Goal: Task Accomplishment & Management: Use online tool/utility

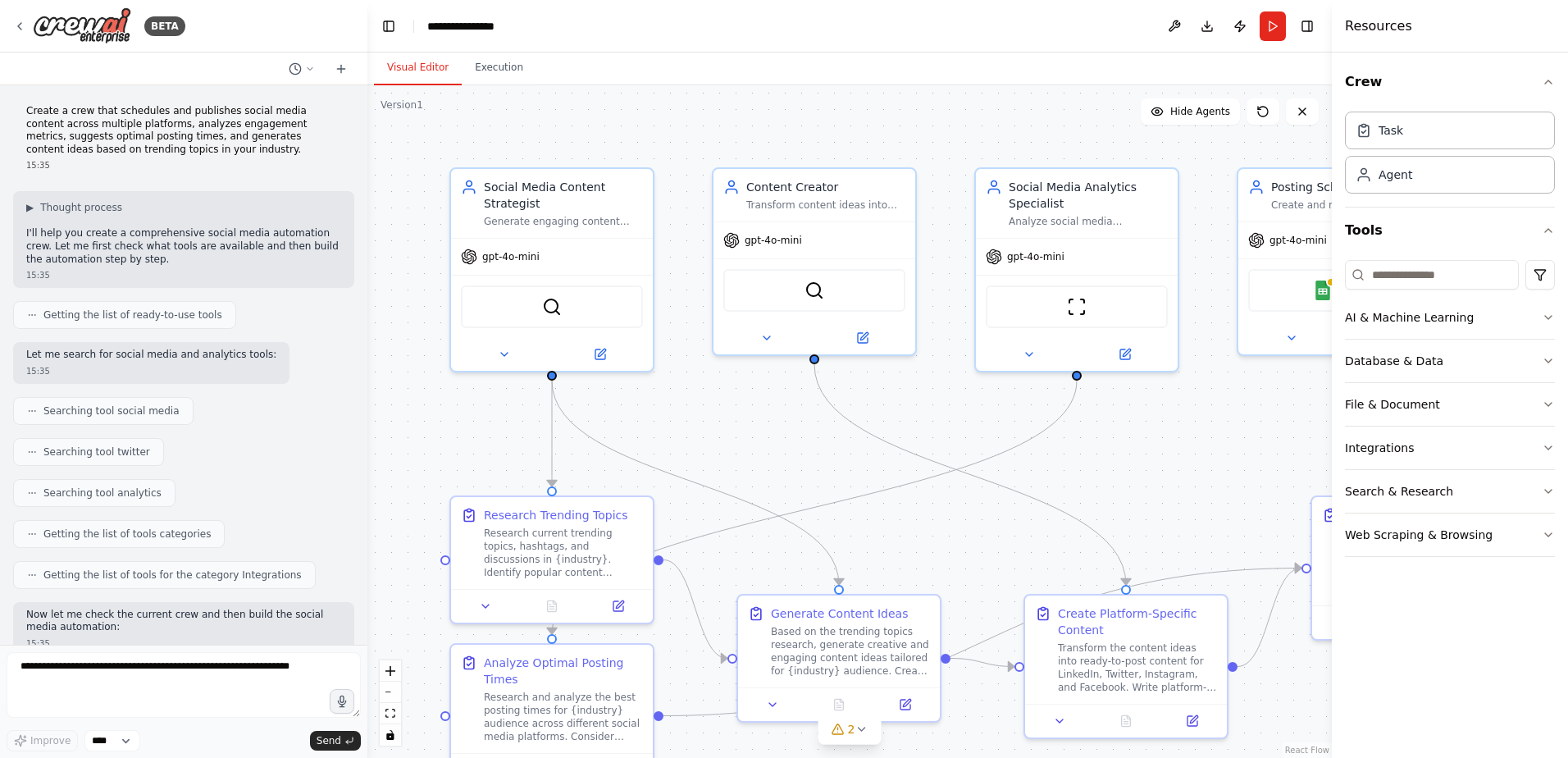
scroll to position [1441, 0]
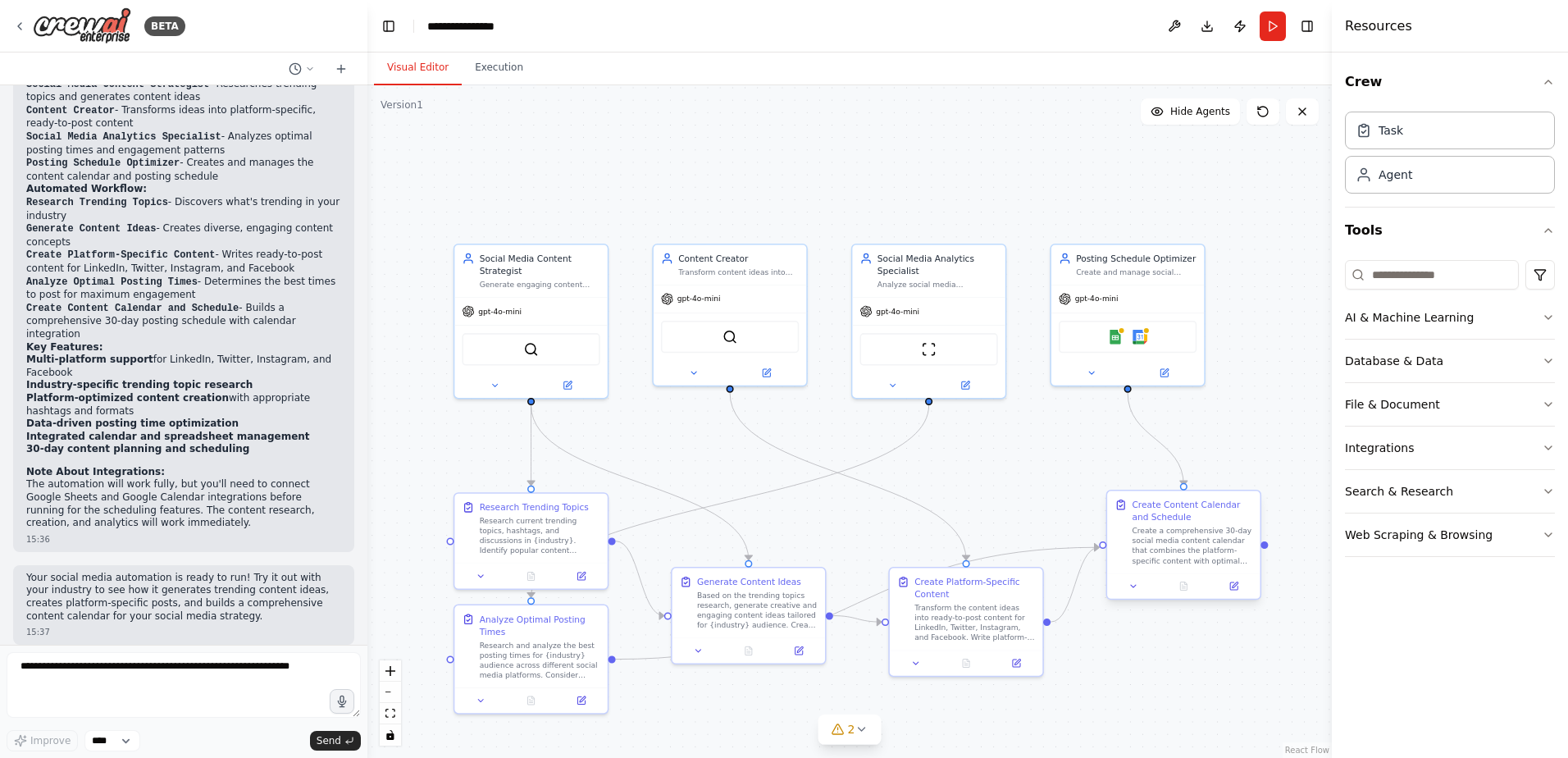
click at [1205, 553] on div "Create a comprehensive 30-day social media content calendar that combines the p…" at bounding box center [1192, 546] width 120 height 40
click at [862, 731] on icon at bounding box center [862, 729] width 13 height 13
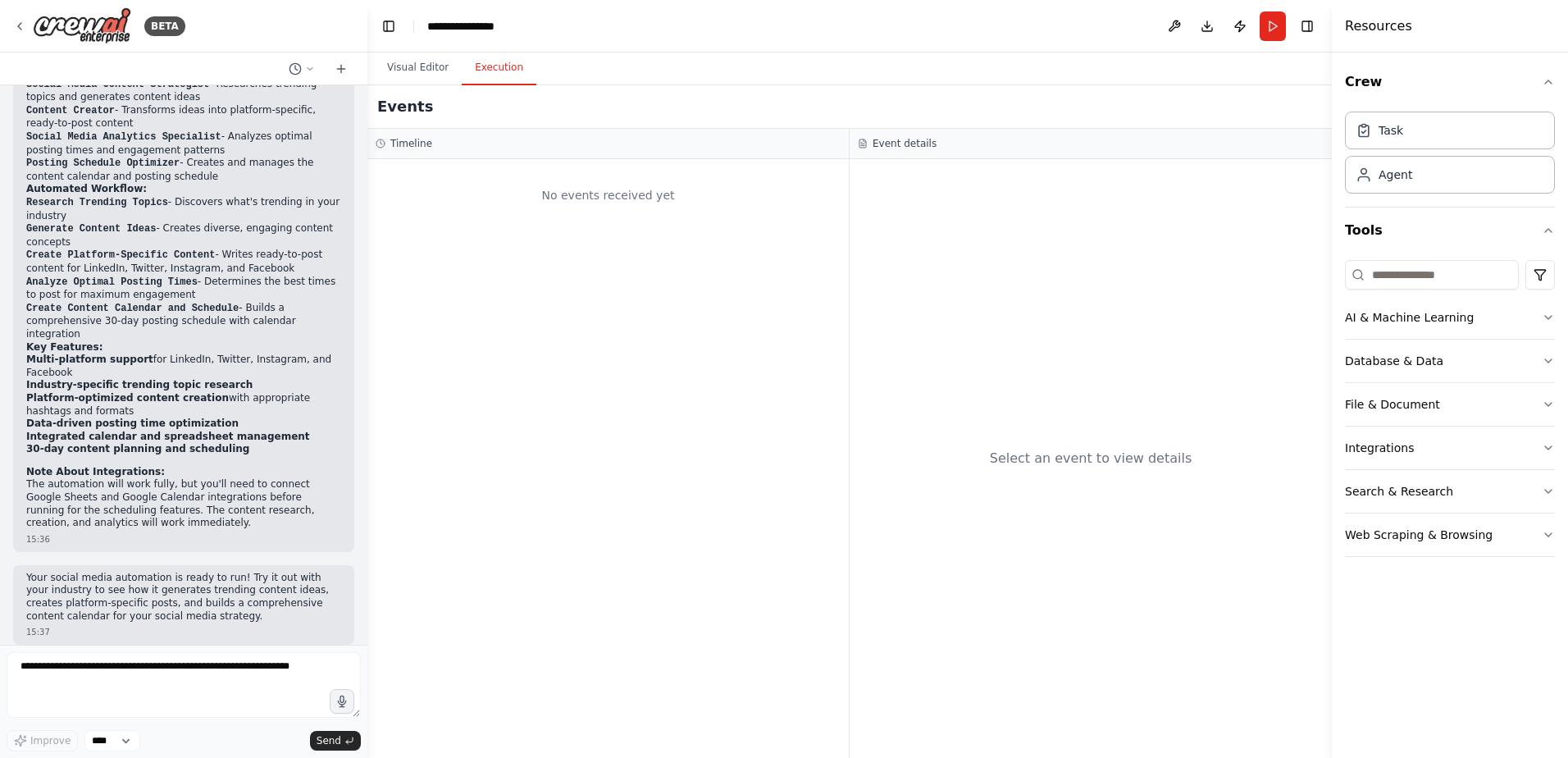
click at [507, 63] on button "Execution" at bounding box center [498, 68] width 74 height 34
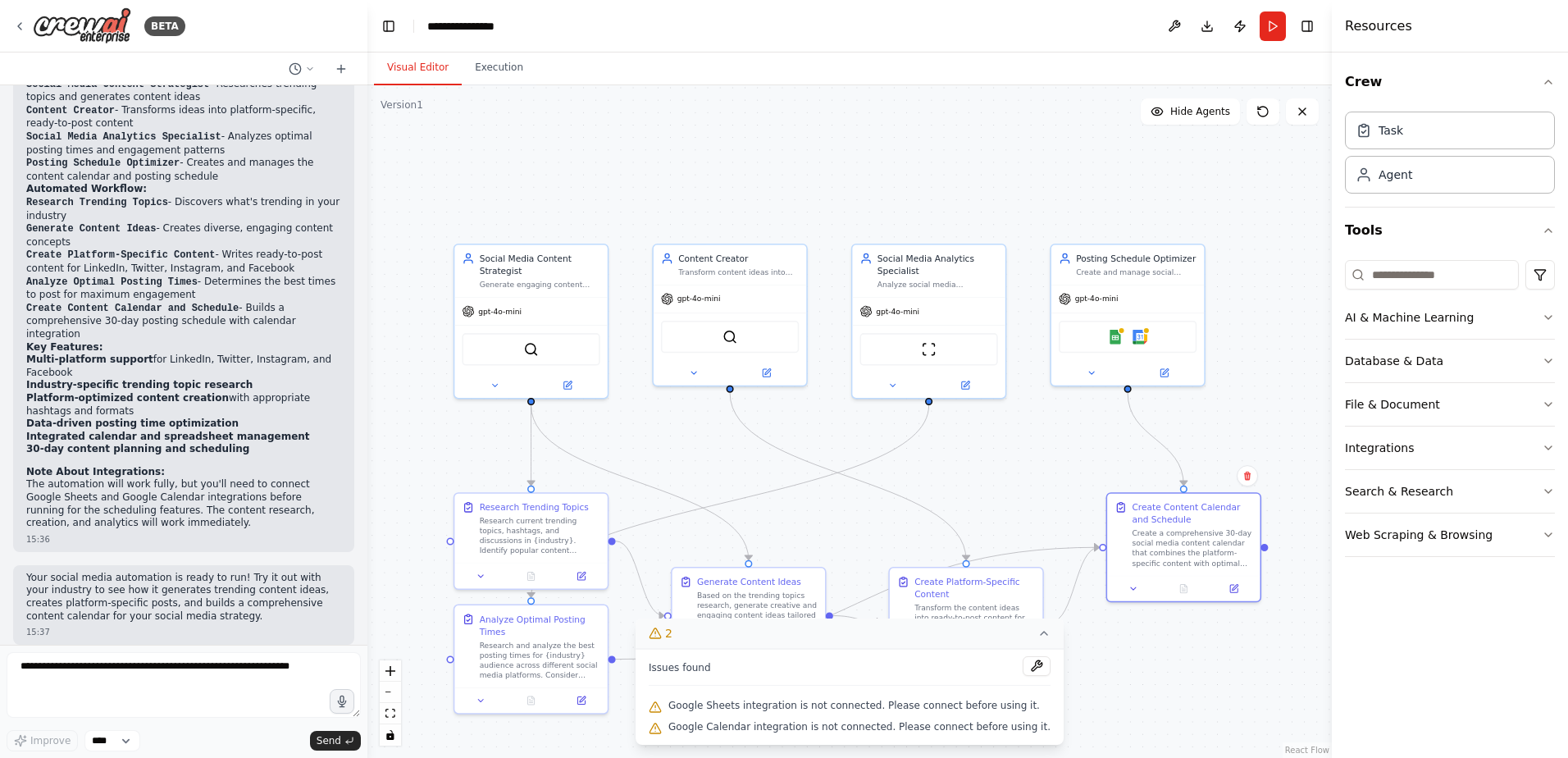
click at [435, 68] on button "Visual Editor" at bounding box center [417, 68] width 88 height 34
click at [1146, 351] on div "Google Sheets Google Calendar" at bounding box center [1127, 333] width 153 height 48
click at [1141, 338] on img at bounding box center [1141, 335] width 15 height 15
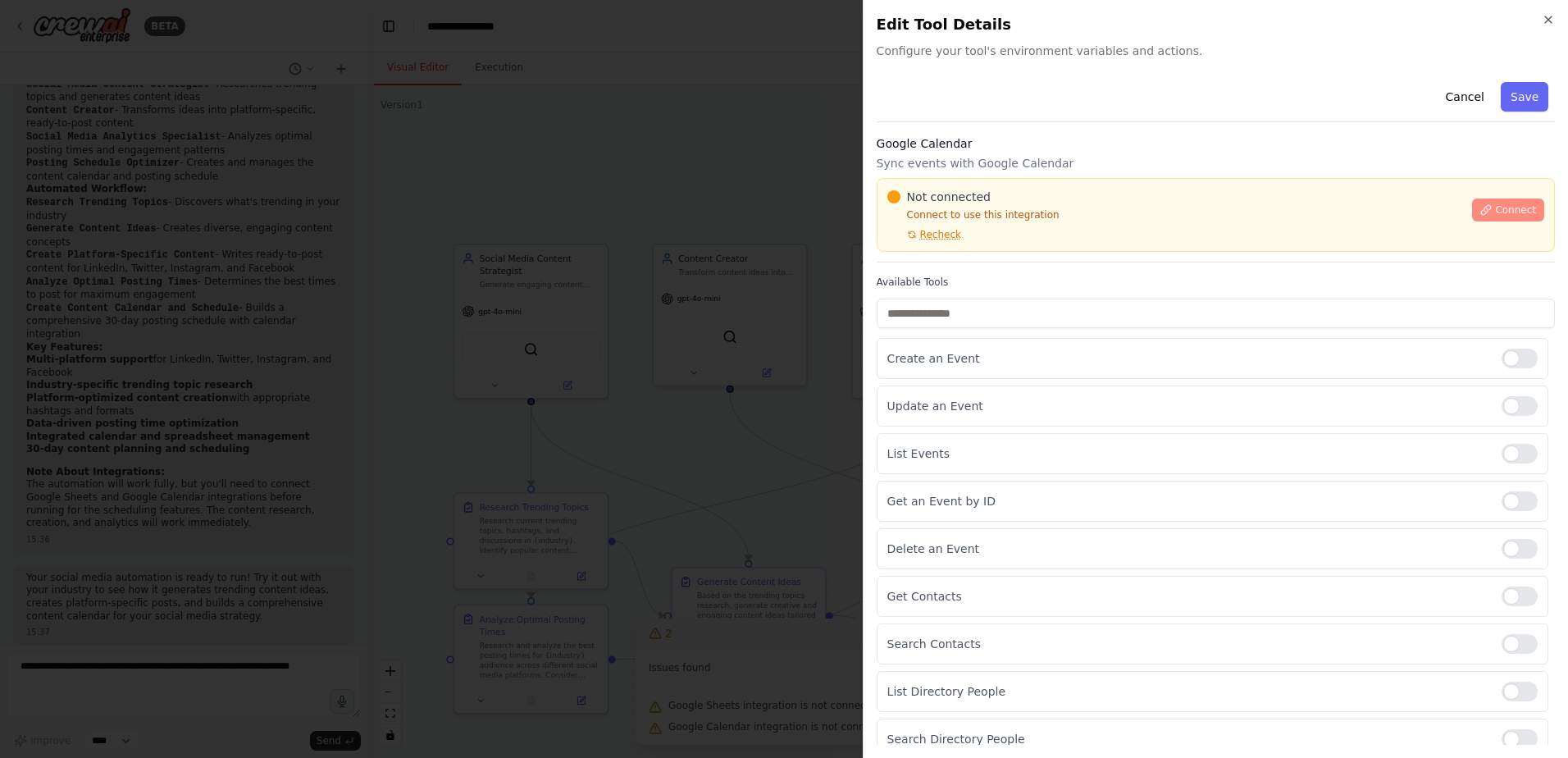
click at [1500, 210] on span "Connect" at bounding box center [1515, 210] width 41 height 13
click at [1075, 214] on p "Connect to use this integration" at bounding box center [1176, 215] width 576 height 13
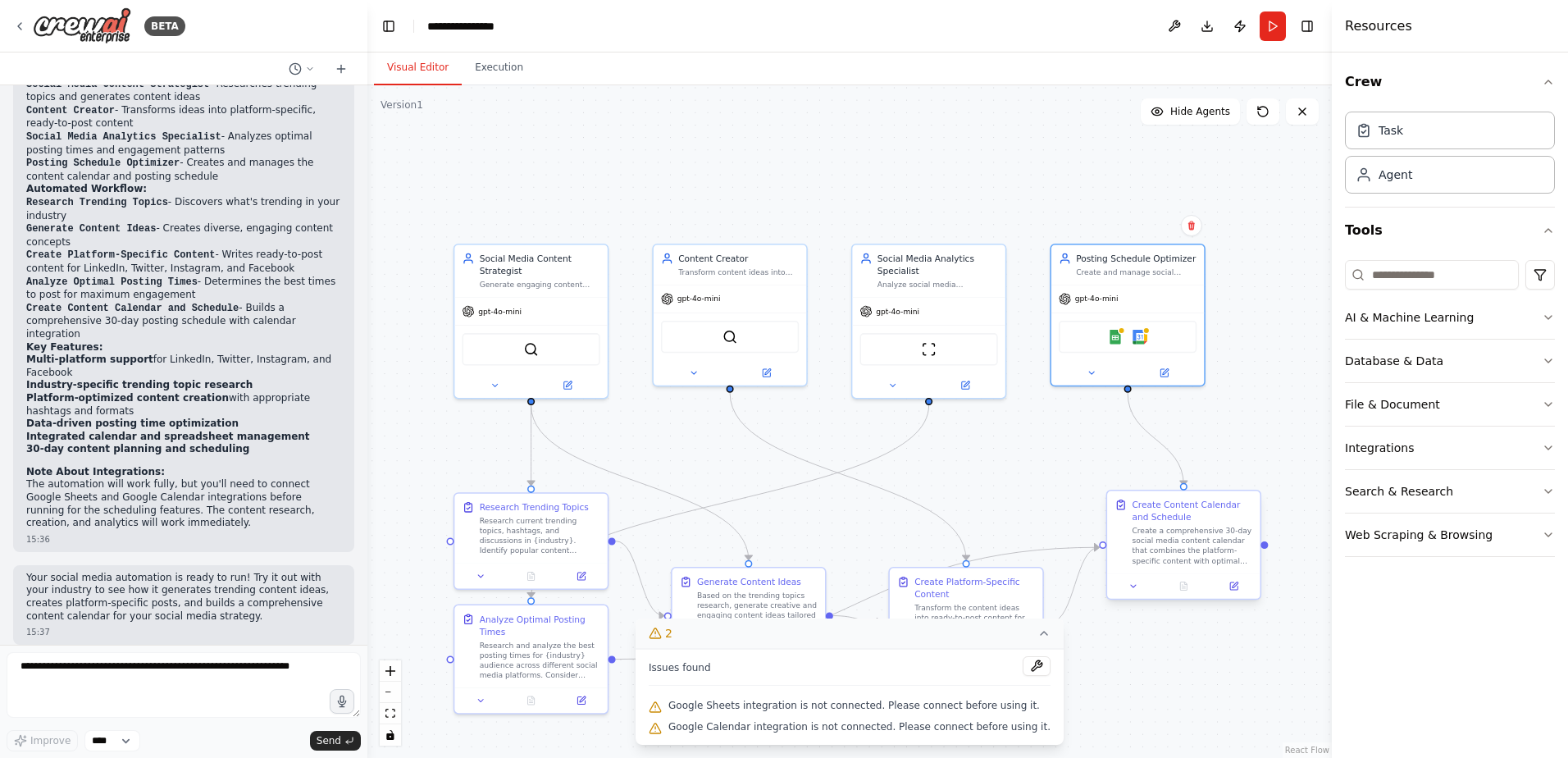
click at [1189, 545] on div "Create a comprehensive 30-day social media content calendar that combines the p…" at bounding box center [1192, 546] width 120 height 40
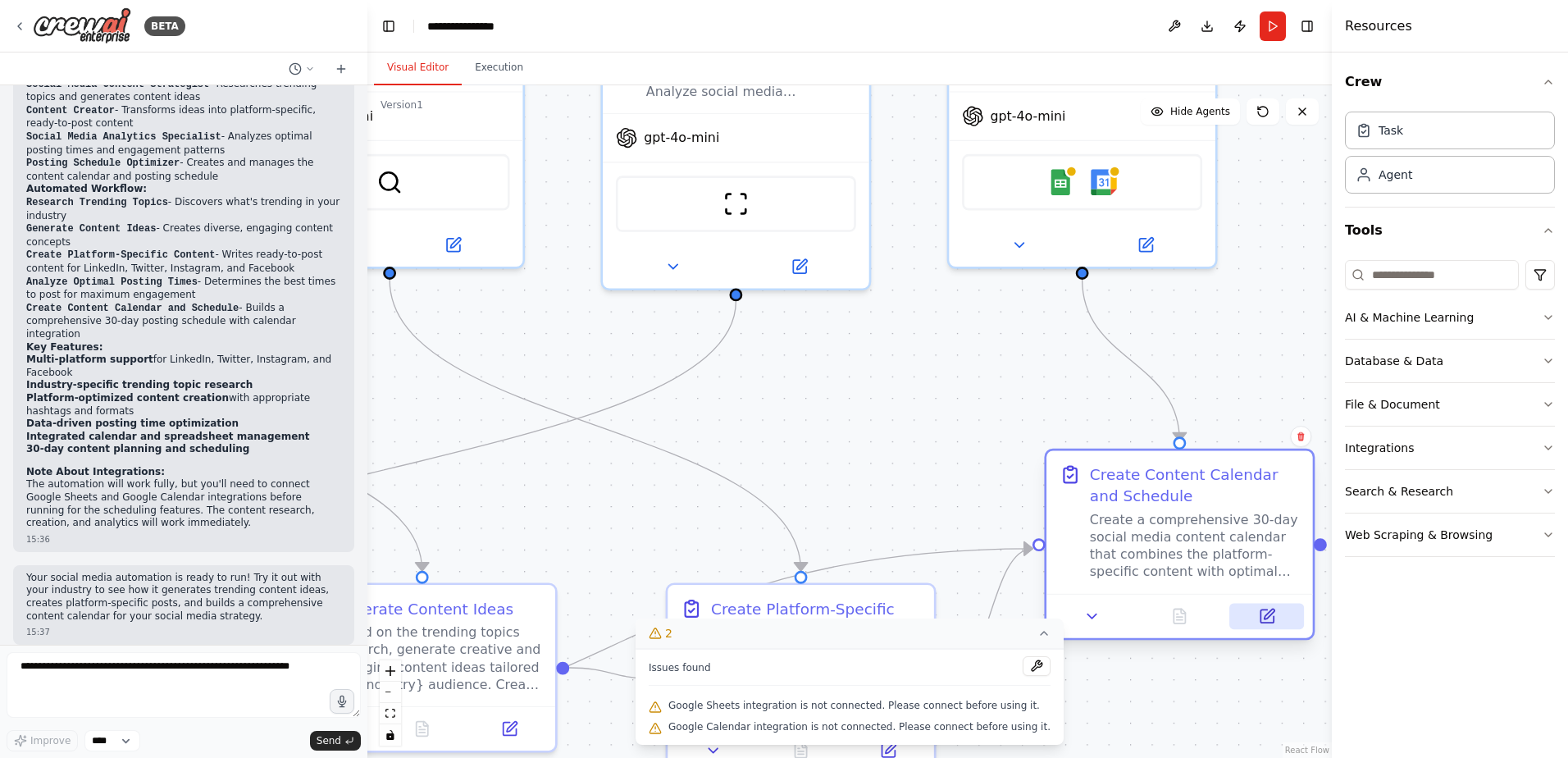
click at [1269, 613] on icon at bounding box center [1269, 614] width 10 height 10
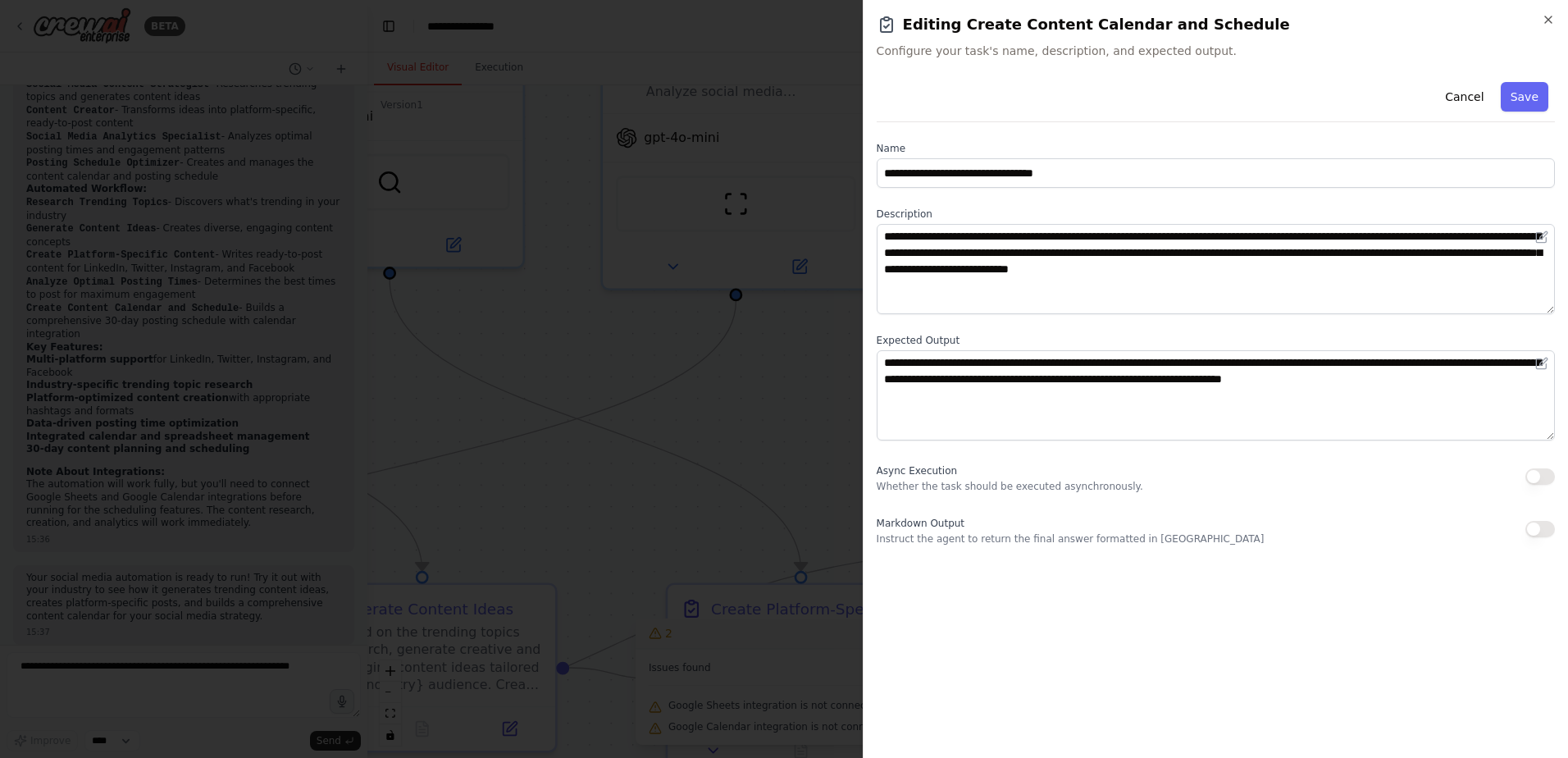
click at [845, 384] on div at bounding box center [784, 379] width 1568 height 758
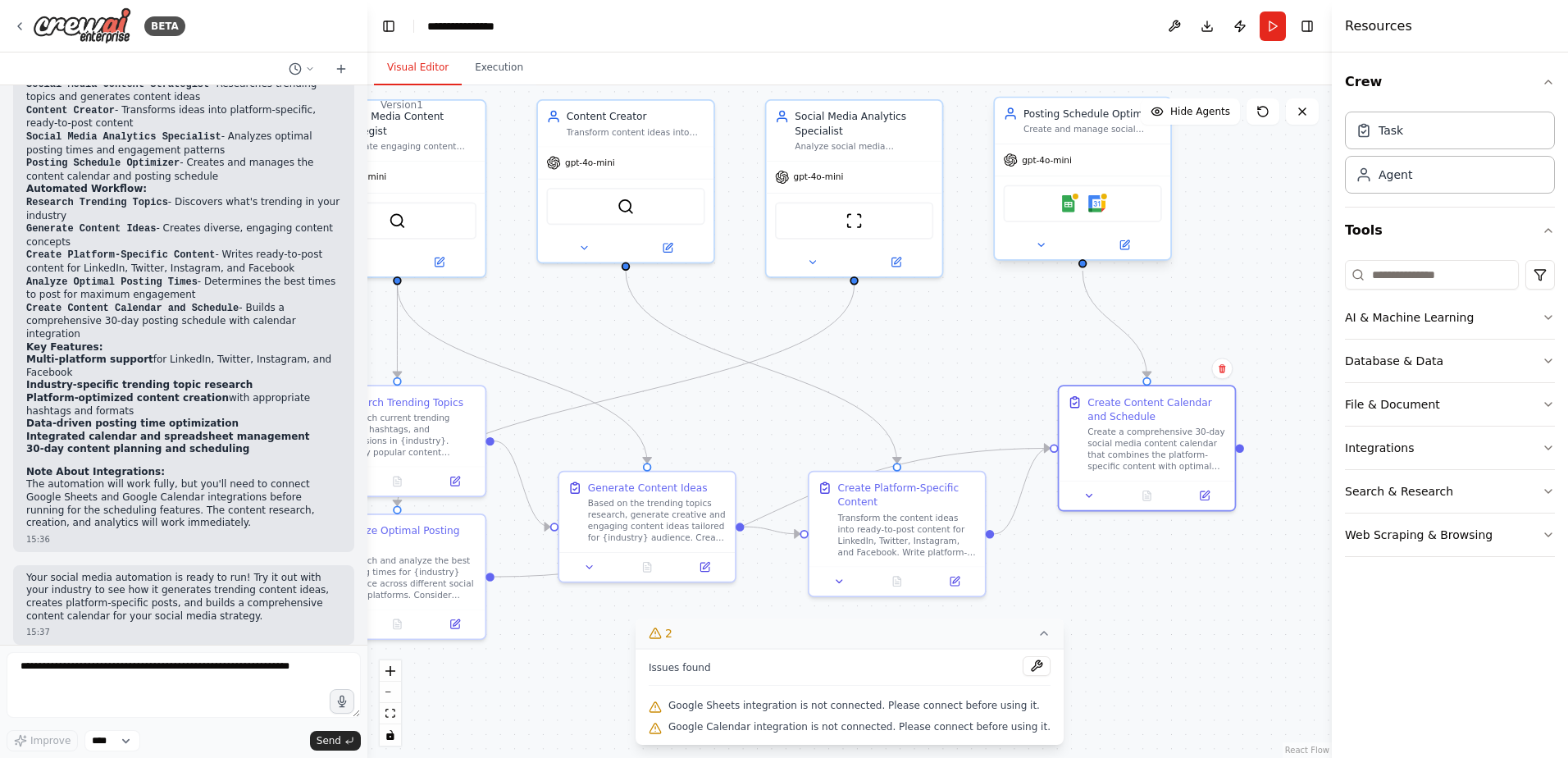
click at [1096, 151] on div "gpt-4o-mini" at bounding box center [1083, 159] width 175 height 31
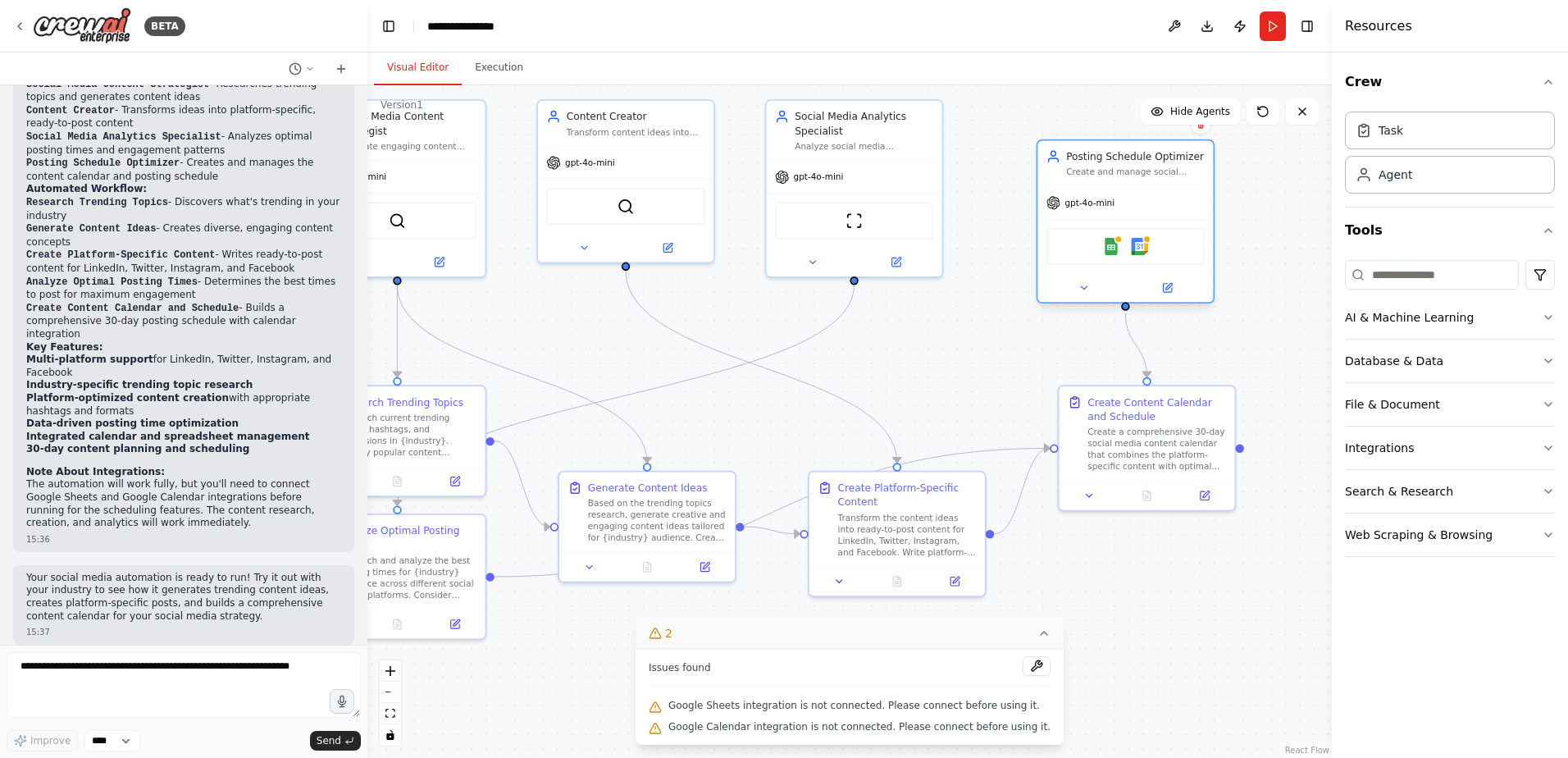
drag, startPoint x: 1097, startPoint y: 143, endPoint x: 1153, endPoint y: 192, distance: 74.4
click at [1153, 192] on div "Posting Schedule Optimizer Create and manage social media posting schedules, co…" at bounding box center [1126, 221] width 179 height 164
click at [1183, 292] on icon at bounding box center [1182, 288] width 8 height 8
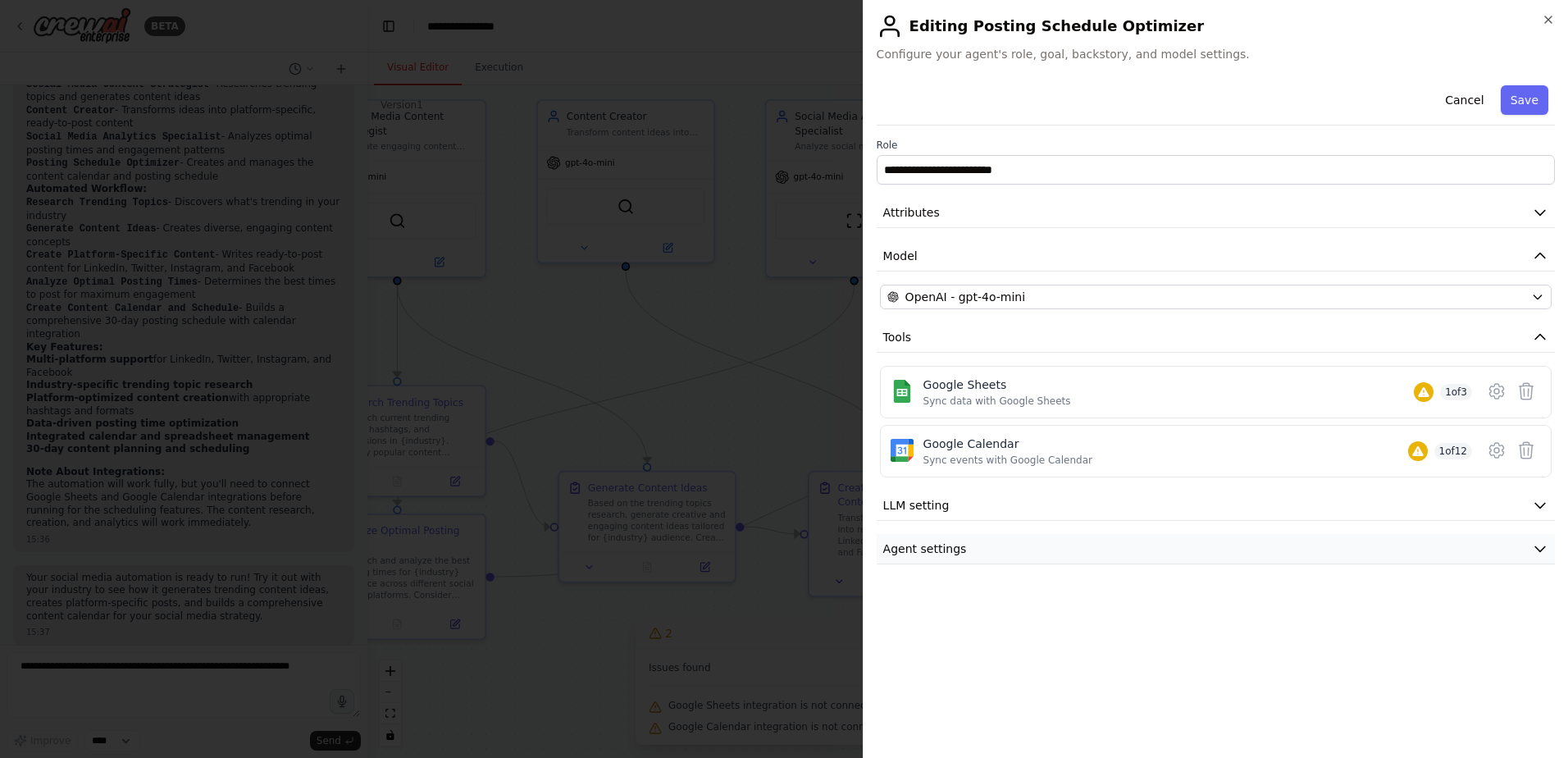
click at [931, 548] on span "Agent settings" at bounding box center [925, 548] width 83 height 17
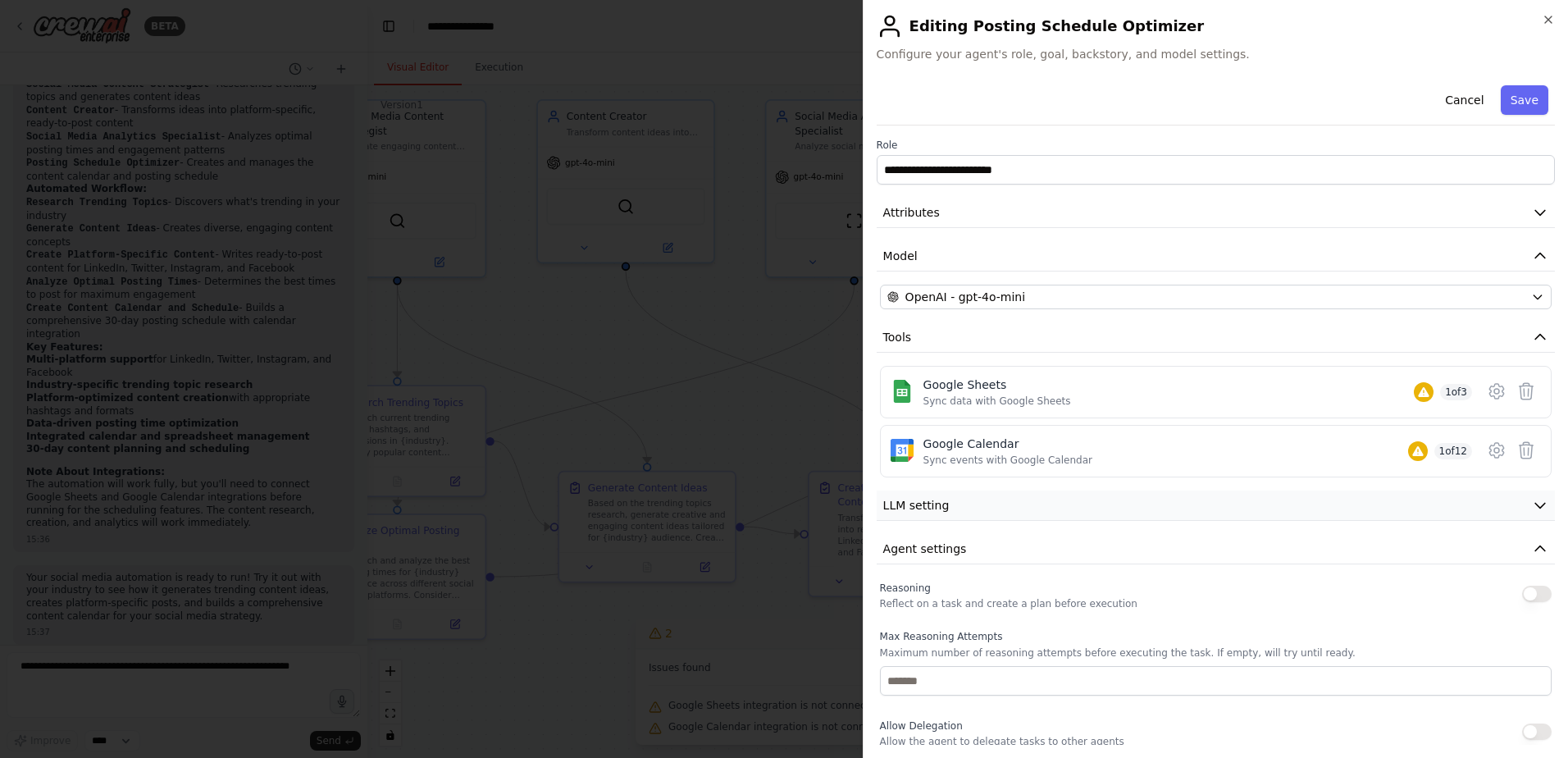
click at [938, 510] on span "LLM setting" at bounding box center [917, 505] width 67 height 17
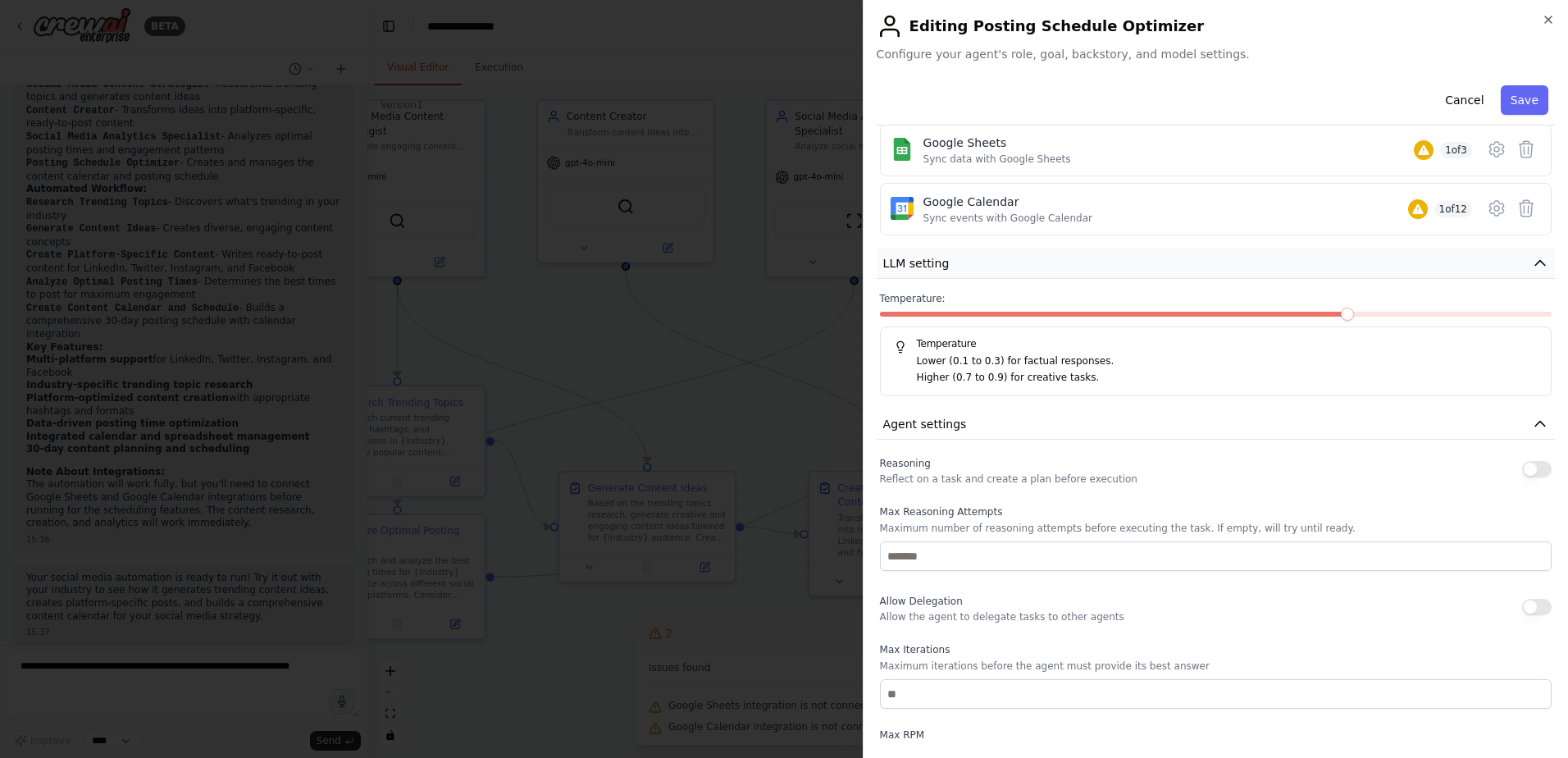
scroll to position [246, 0]
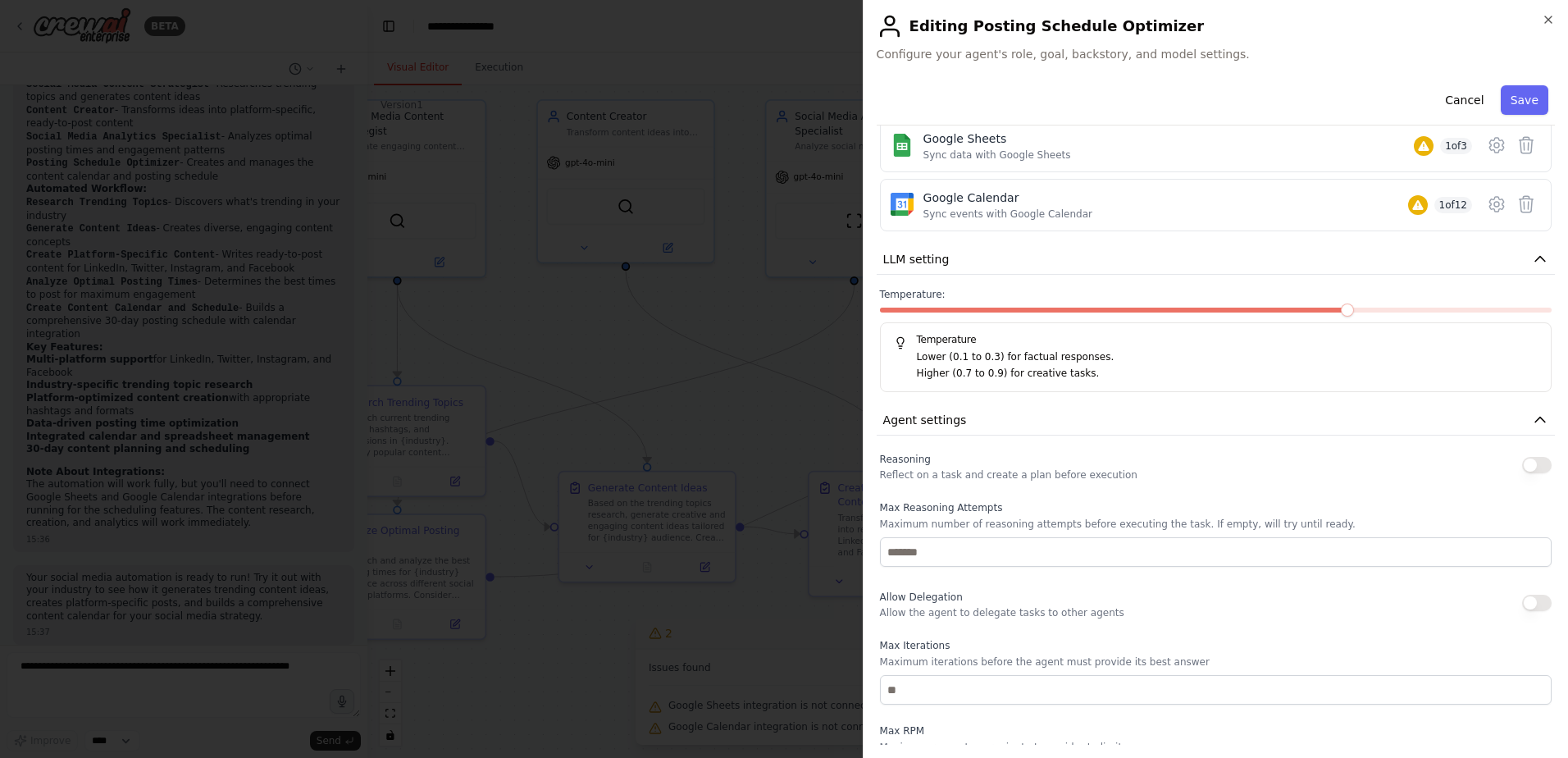
click at [766, 400] on div at bounding box center [784, 379] width 1568 height 758
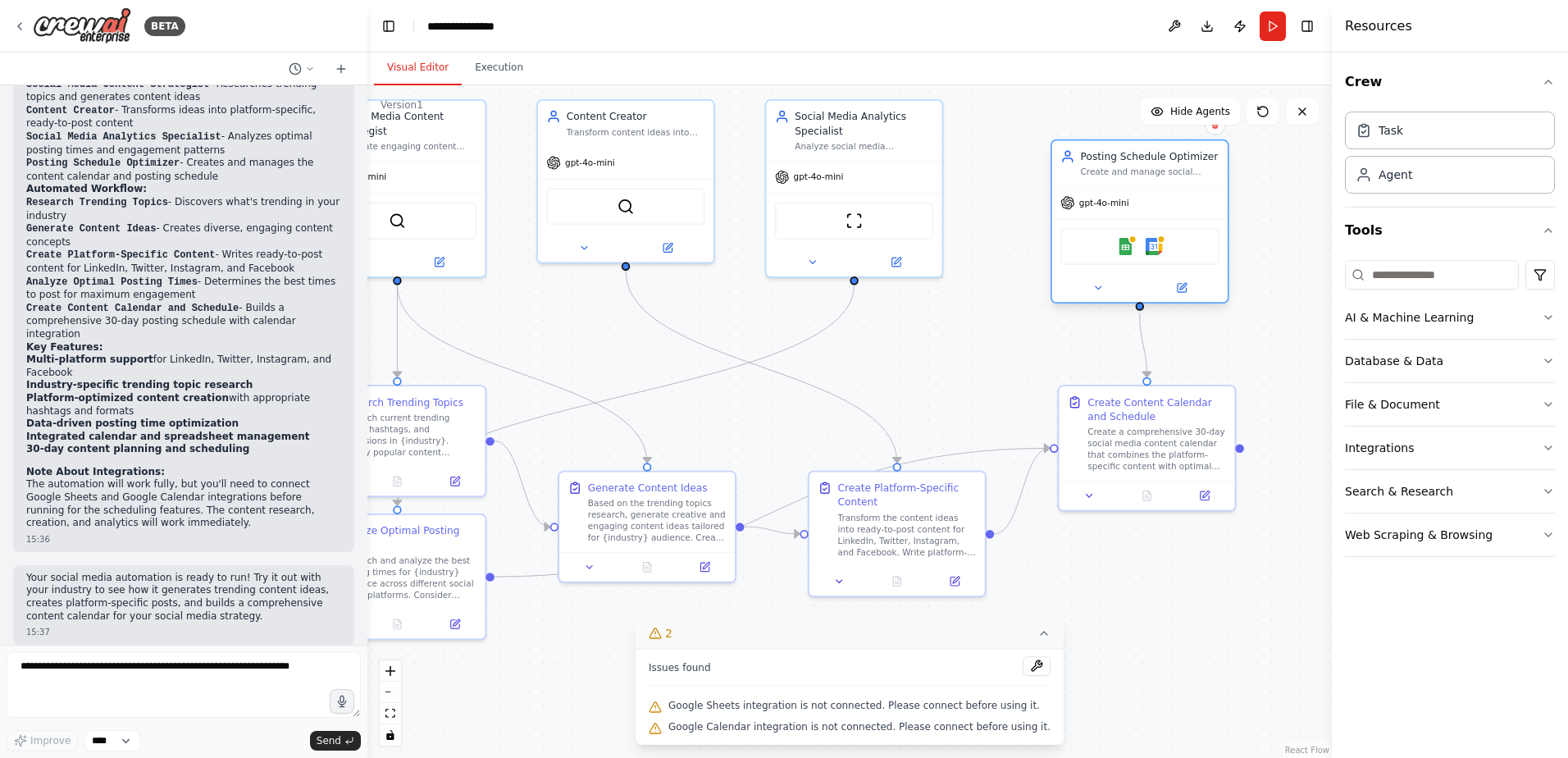
click at [1159, 166] on div "Create and manage social media posting schedules, coordinate content publishing…" at bounding box center [1151, 172] width 139 height 12
click at [1216, 129] on icon at bounding box center [1216, 124] width 10 height 10
click at [1189, 135] on div ".deletable-edge-delete-btn { width: 20px; height: 20px; border: 0px solid #ffff…" at bounding box center [849, 422] width 964 height 673
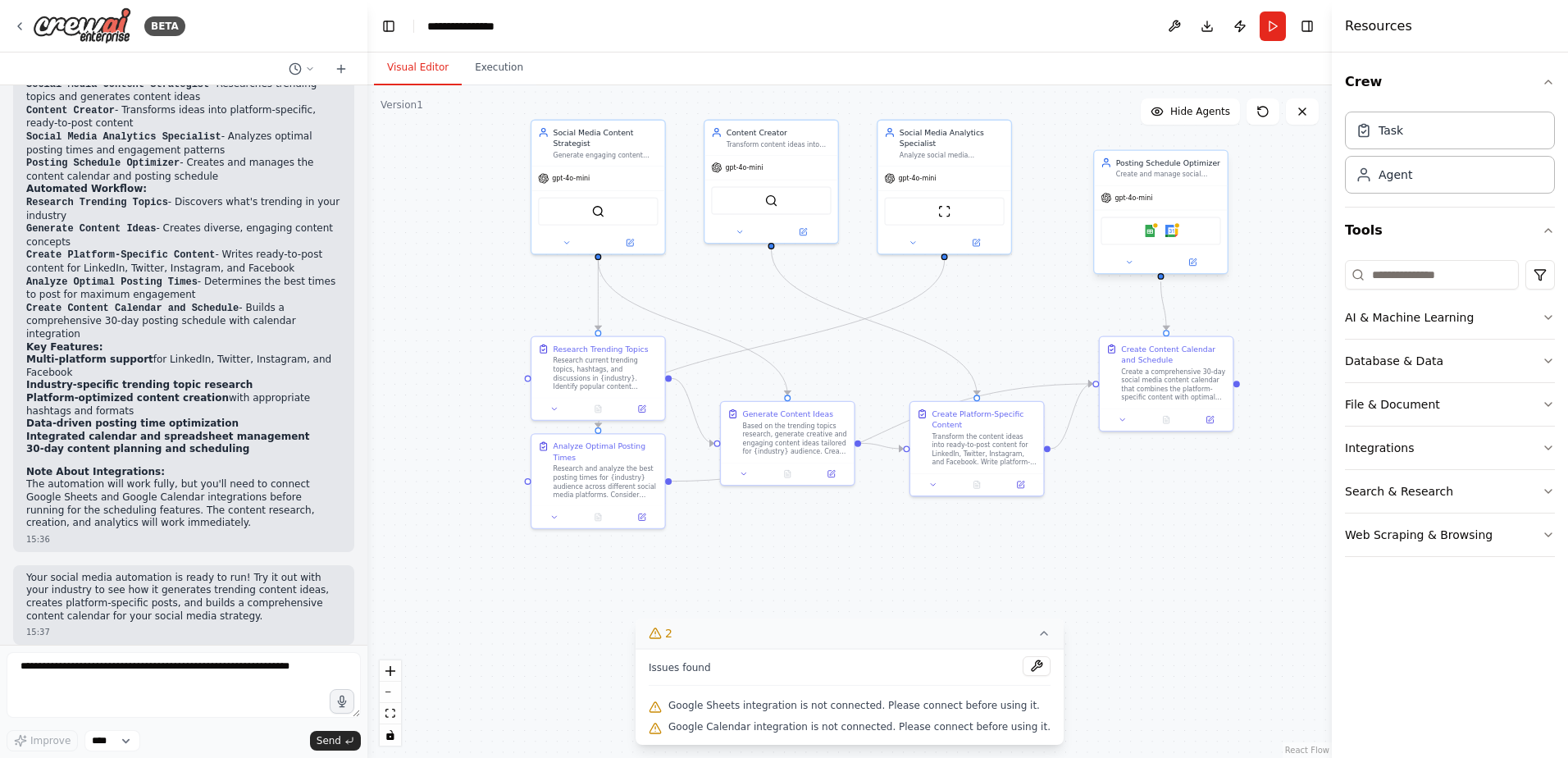
click at [1211, 167] on div "Posting Schedule Optimizer" at bounding box center [1169, 163] width 105 height 11
drag, startPoint x: 1206, startPoint y: 186, endPoint x: 1217, endPoint y: 197, distance: 15.6
click at [1216, 185] on div "Posting Schedule Optimizer Create and manage social media posting schedules, co…" at bounding box center [1171, 168] width 133 height 34
click at [1239, 153] on icon at bounding box center [1237, 156] width 10 height 10
click at [1184, 156] on button "Confirm" at bounding box center [1190, 156] width 58 height 20
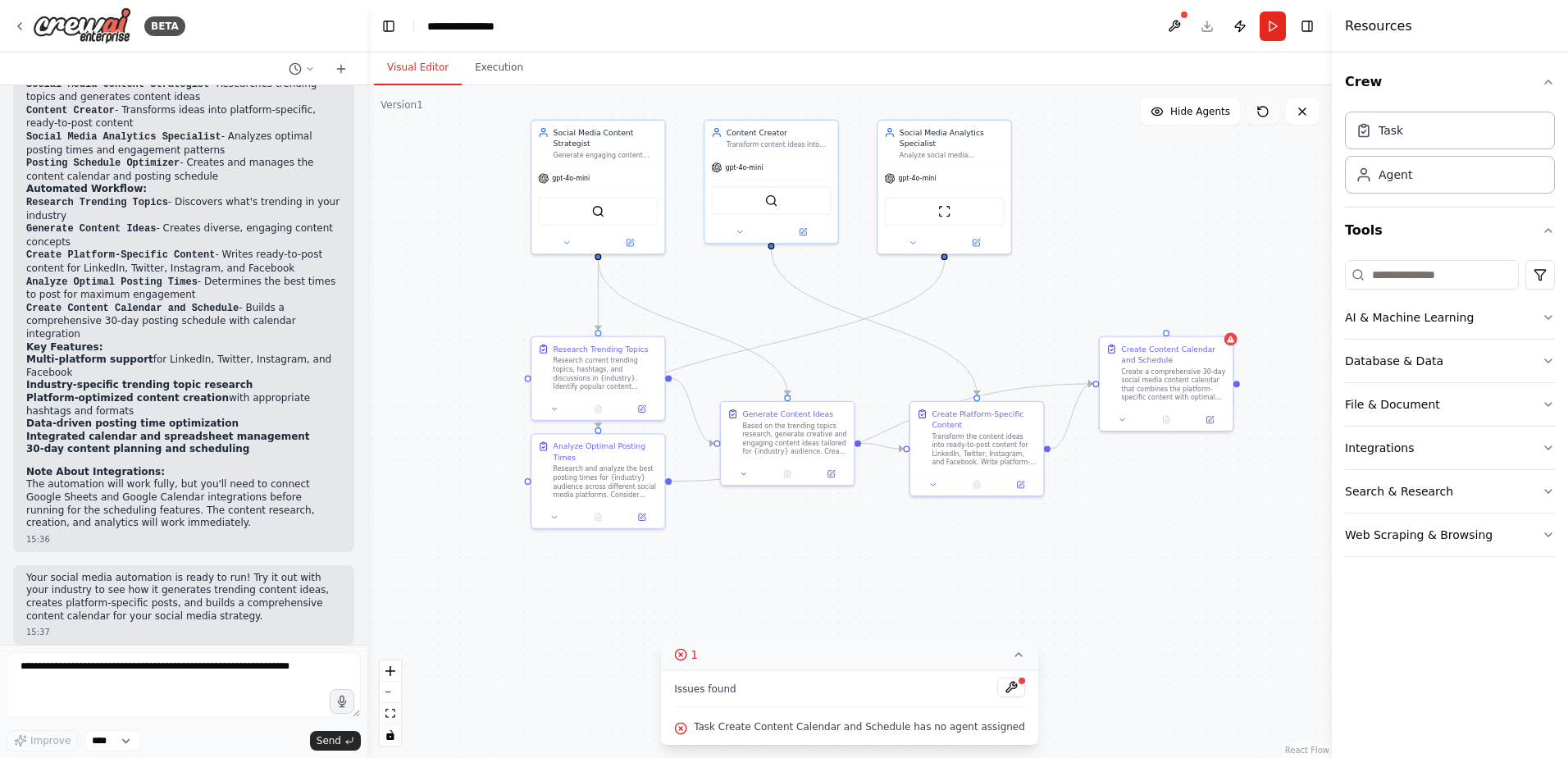
click at [1264, 117] on icon at bounding box center [1263, 112] width 13 height 13
click at [1206, 182] on div ".deletable-edge-delete-btn { width: 20px; height: 20px; border: 0px solid #ffff…" at bounding box center [849, 422] width 964 height 673
drag, startPoint x: 1171, startPoint y: 384, endPoint x: 1181, endPoint y: 361, distance: 25.1
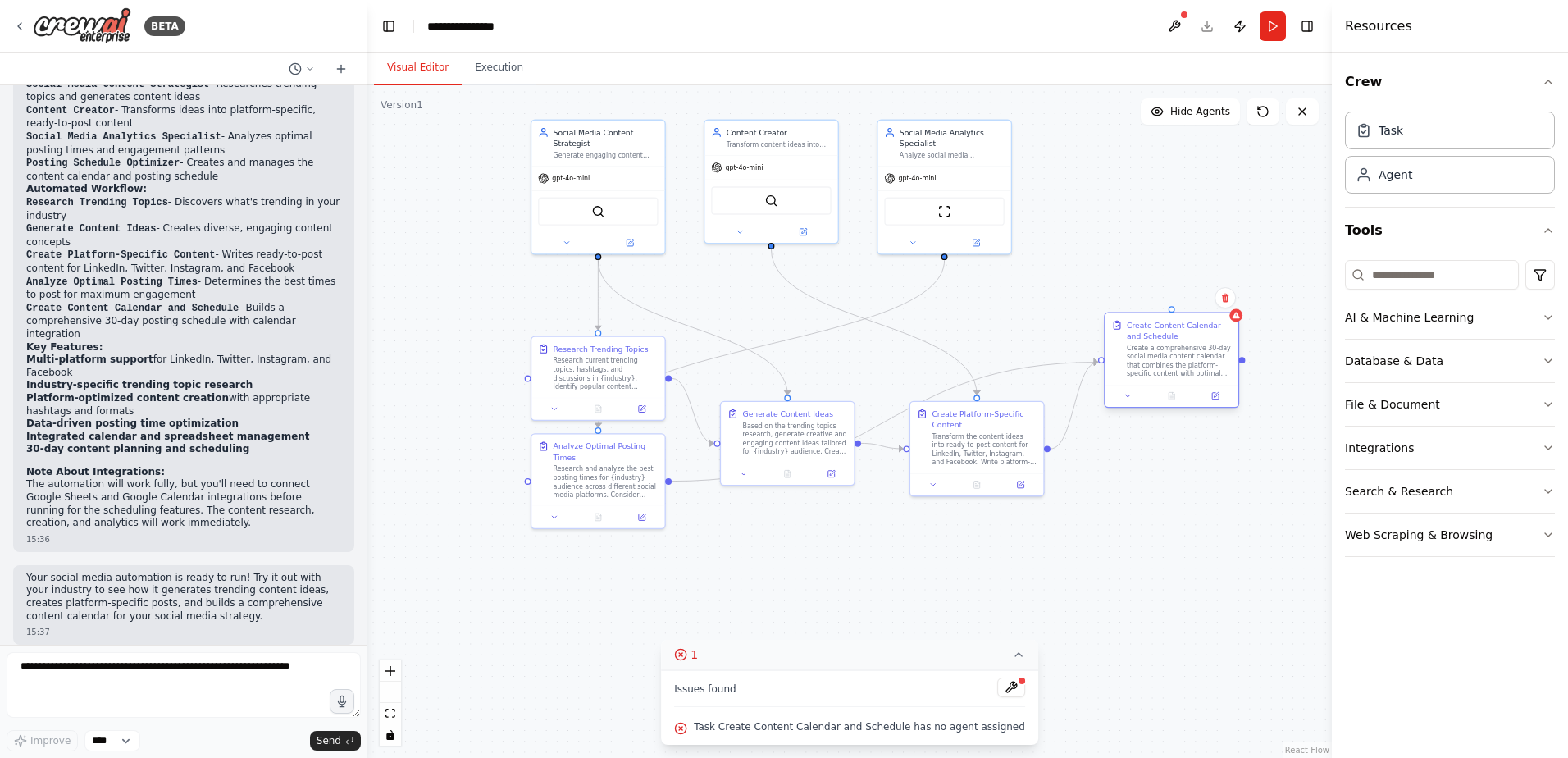
click at [1181, 361] on div "Create a comprehensive 30-day social media content calendar that combines the p…" at bounding box center [1180, 361] width 105 height 34
drag, startPoint x: 1181, startPoint y: 361, endPoint x: 1186, endPoint y: 326, distance: 35.4
click at [1186, 326] on div "Create a comprehensive 30-day social media content calendar that combines the p…" at bounding box center [1180, 327] width 105 height 34
drag, startPoint x: 1185, startPoint y: 328, endPoint x: 1183, endPoint y: 346, distance: 18.1
click at [1183, 346] on div "Create a comprehensive 30-day social media content calendar that combines the p…" at bounding box center [1180, 350] width 105 height 34
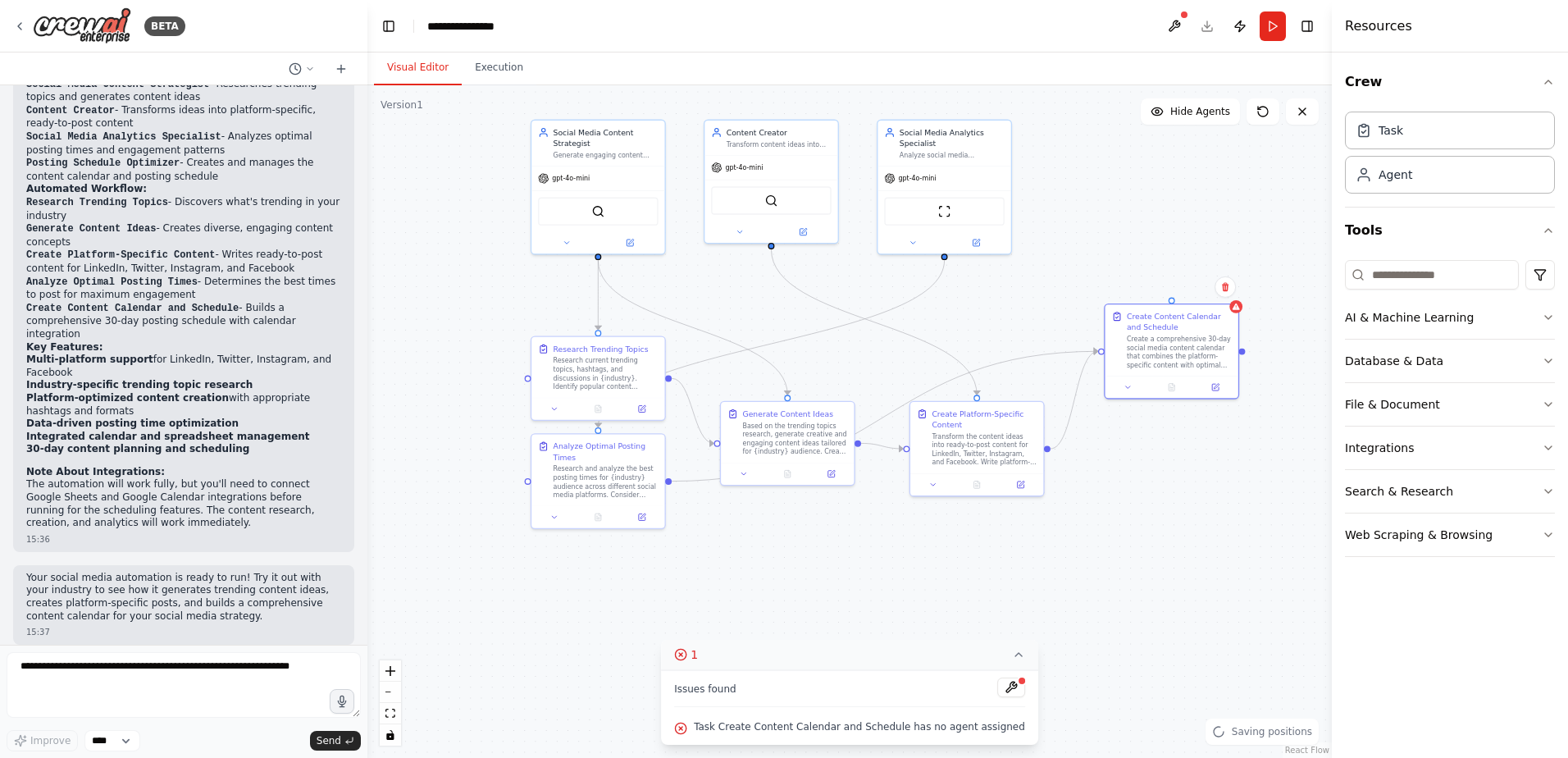
click at [1141, 199] on div ".deletable-edge-delete-btn { width: 20px; height: 20px; border: 0px solid #ffff…" at bounding box center [849, 422] width 964 height 673
drag, startPoint x: 772, startPoint y: 246, endPoint x: 1174, endPoint y: 310, distance: 407.1
click at [1113, 310] on div "Social Media Content Strategist Generate engaging content ideas based on trendi…" at bounding box center [795, 287] width 636 height 443
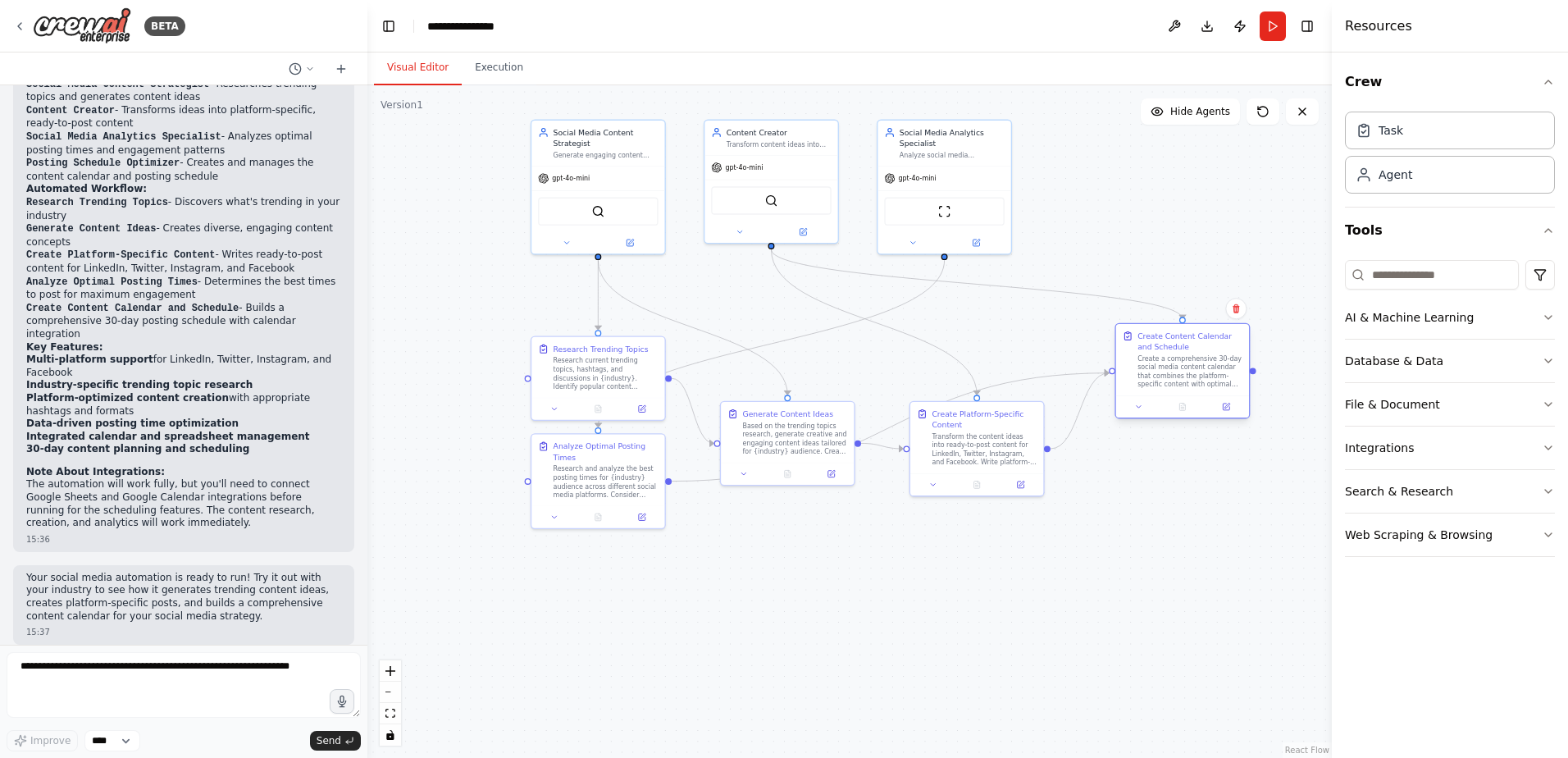
drag, startPoint x: 1196, startPoint y: 339, endPoint x: 1203, endPoint y: 363, distance: 25.0
click at [1203, 363] on div "Create a comprehensive 30-day social media content calendar that combines the p…" at bounding box center [1191, 371] width 105 height 34
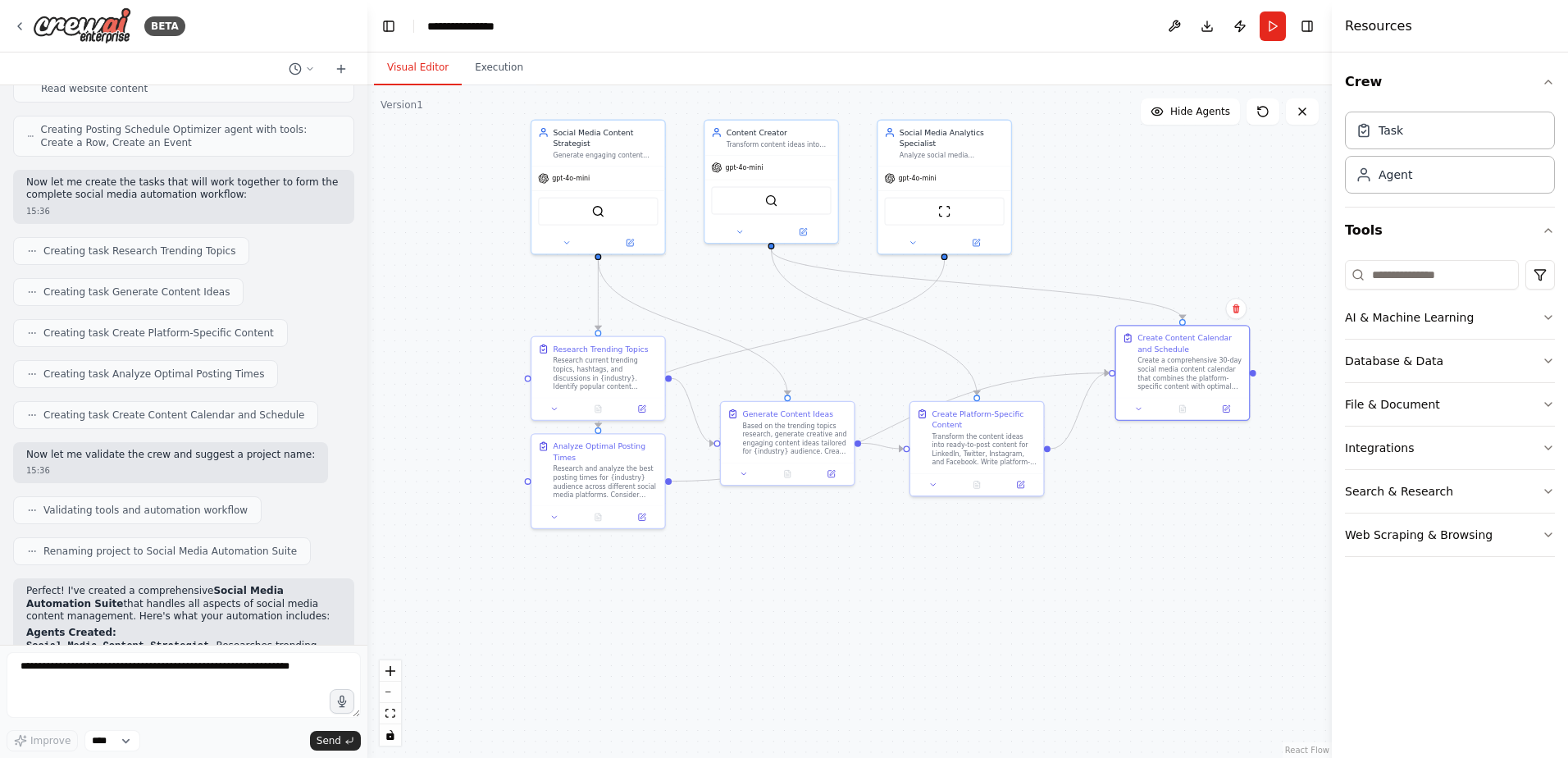
scroll to position [785, 0]
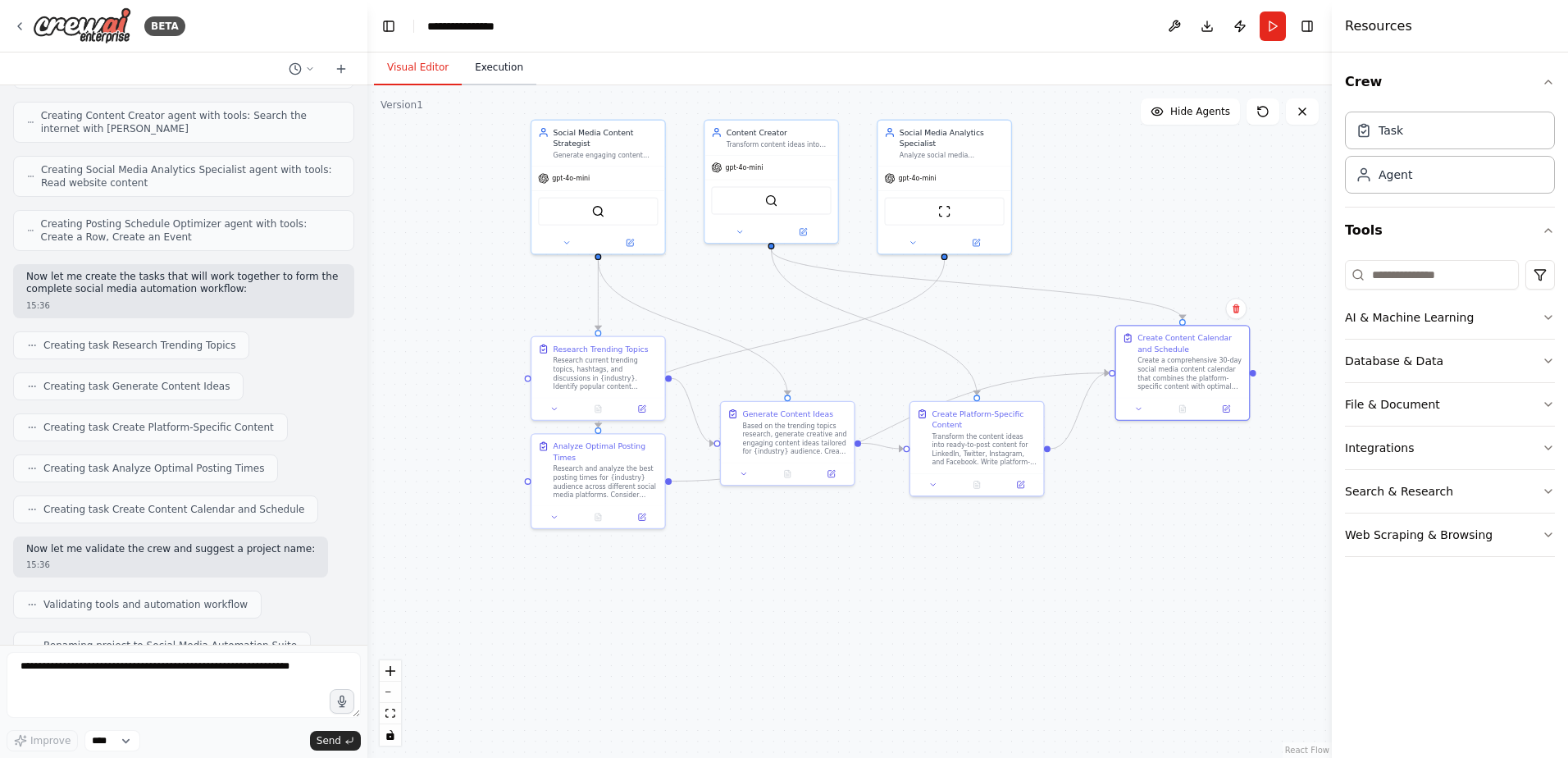
click at [490, 71] on button "Execution" at bounding box center [498, 68] width 74 height 34
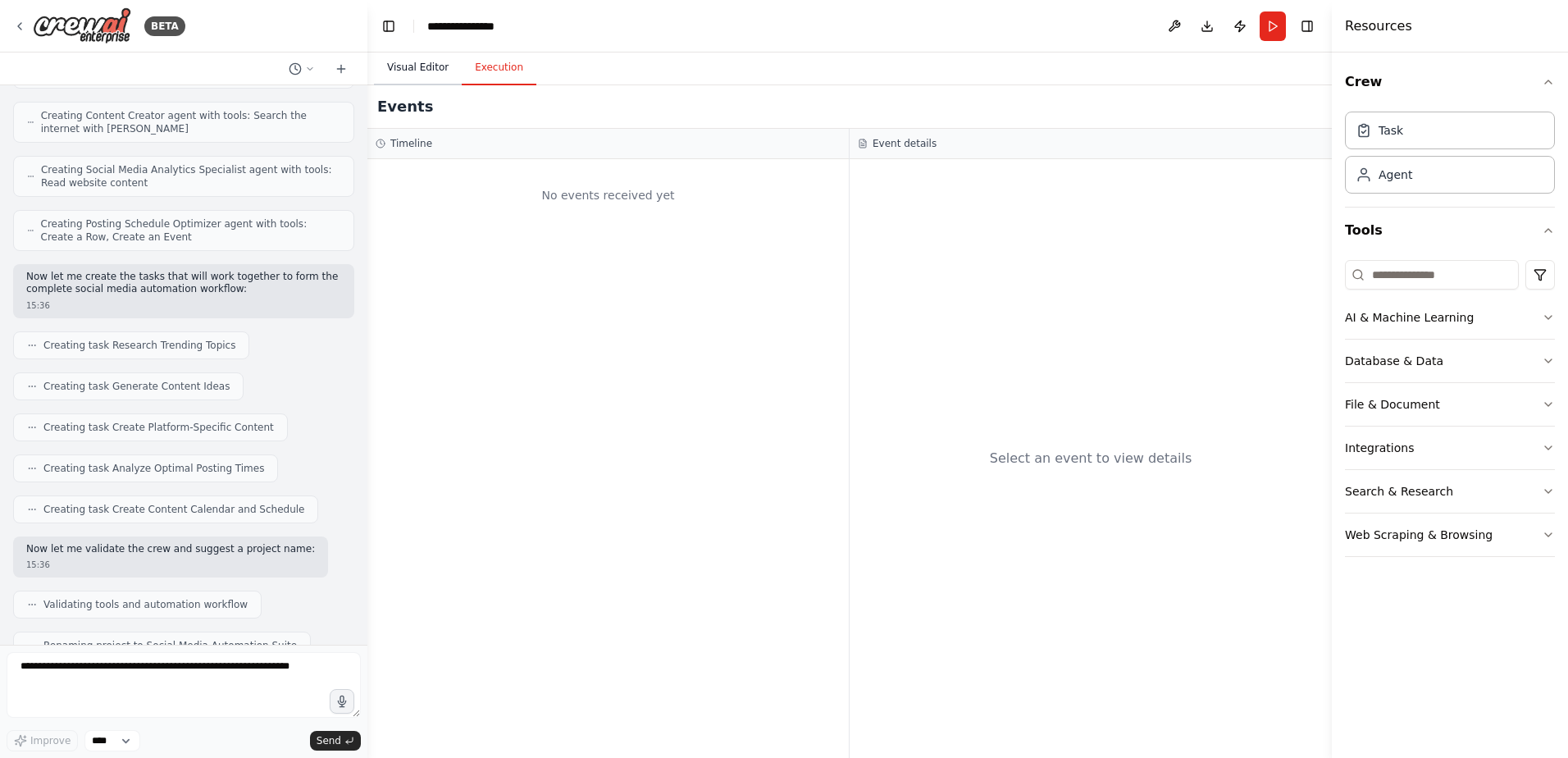
click at [433, 70] on button "Visual Editor" at bounding box center [417, 68] width 88 height 34
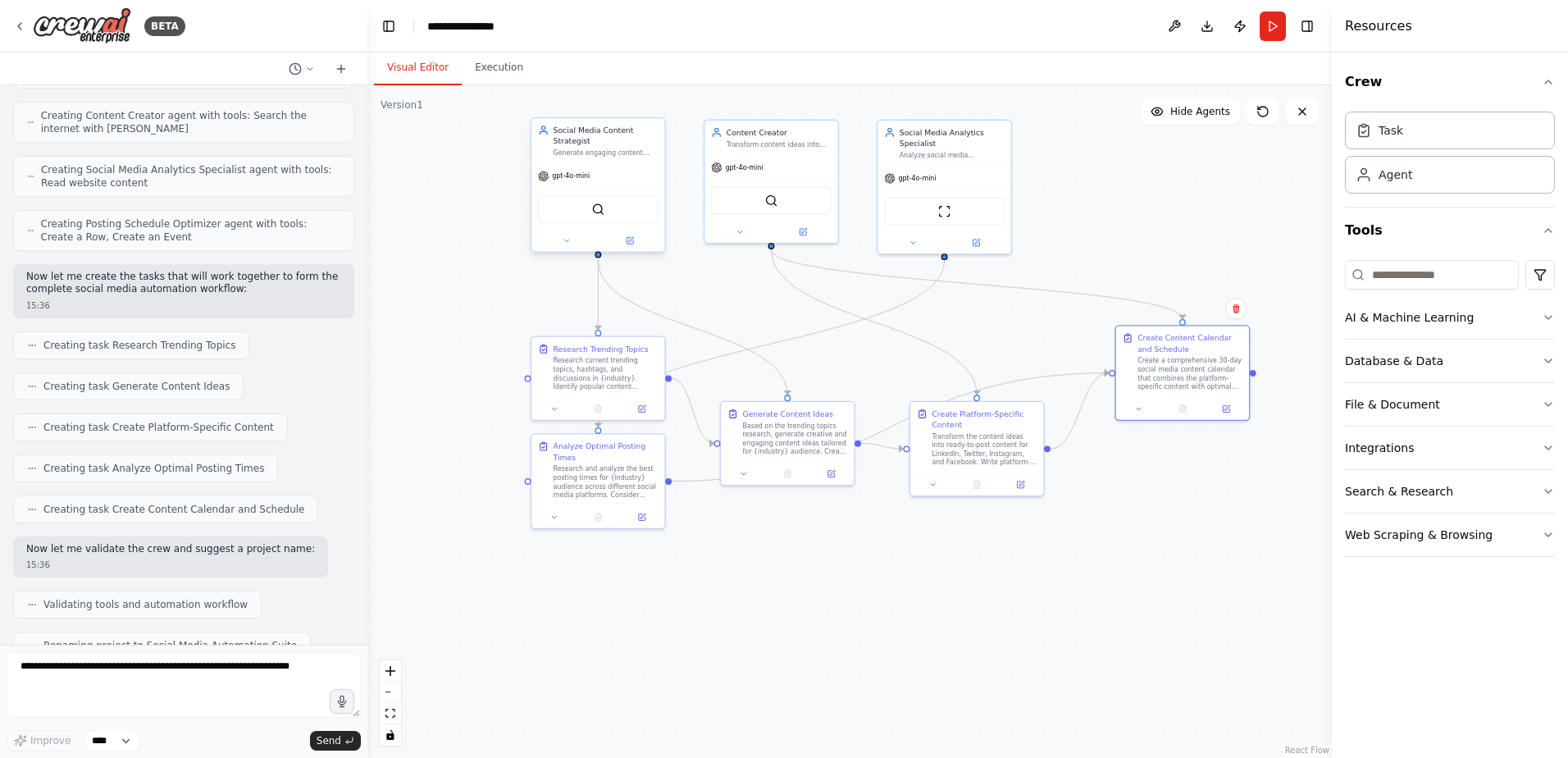
click at [587, 162] on div "Social Media Content Strategist Generate engaging content ideas based on trendi…" at bounding box center [598, 140] width 133 height 45
click at [596, 213] on img at bounding box center [598, 210] width 13 height 13
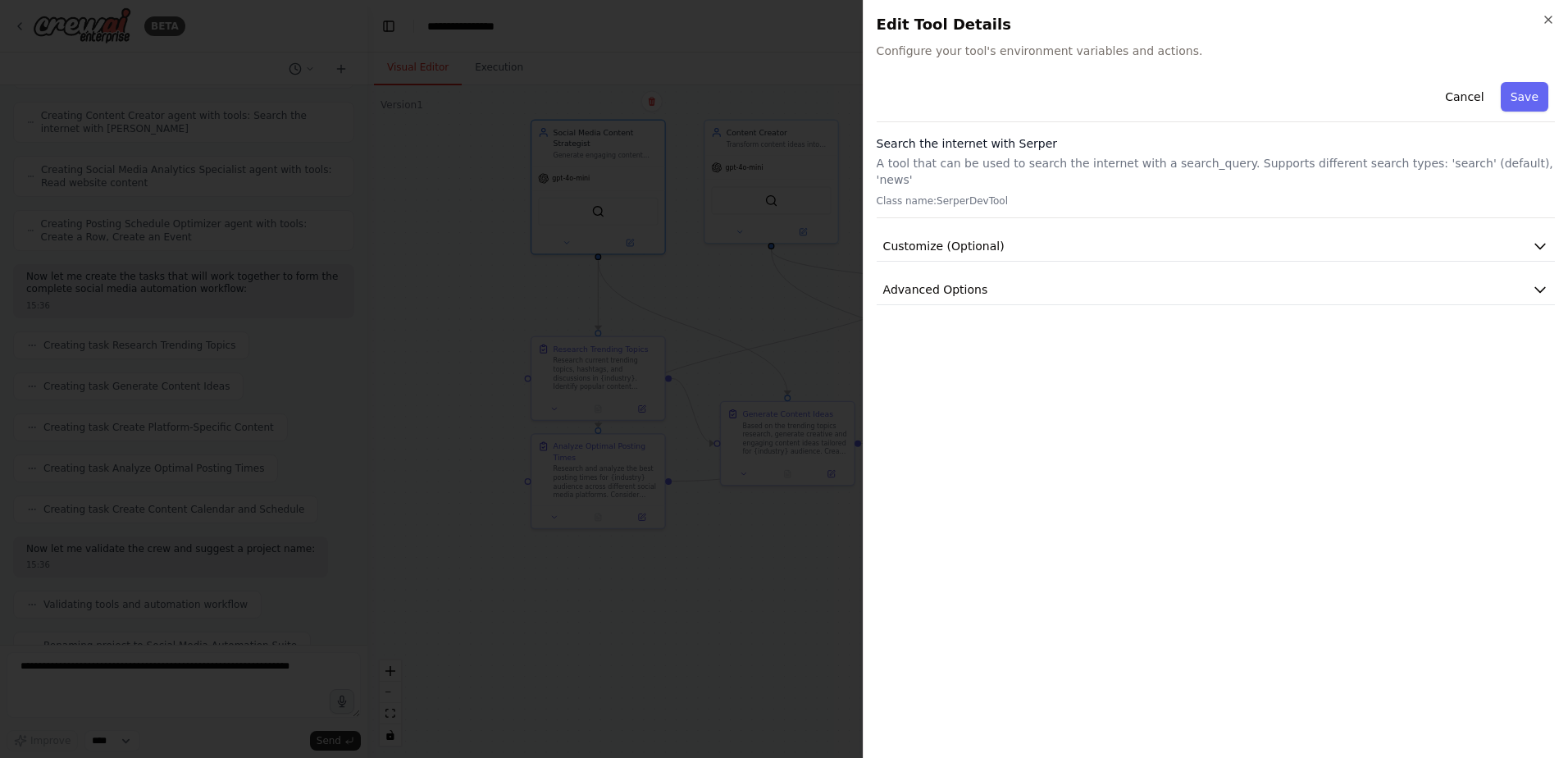
click at [480, 220] on div at bounding box center [784, 379] width 1568 height 758
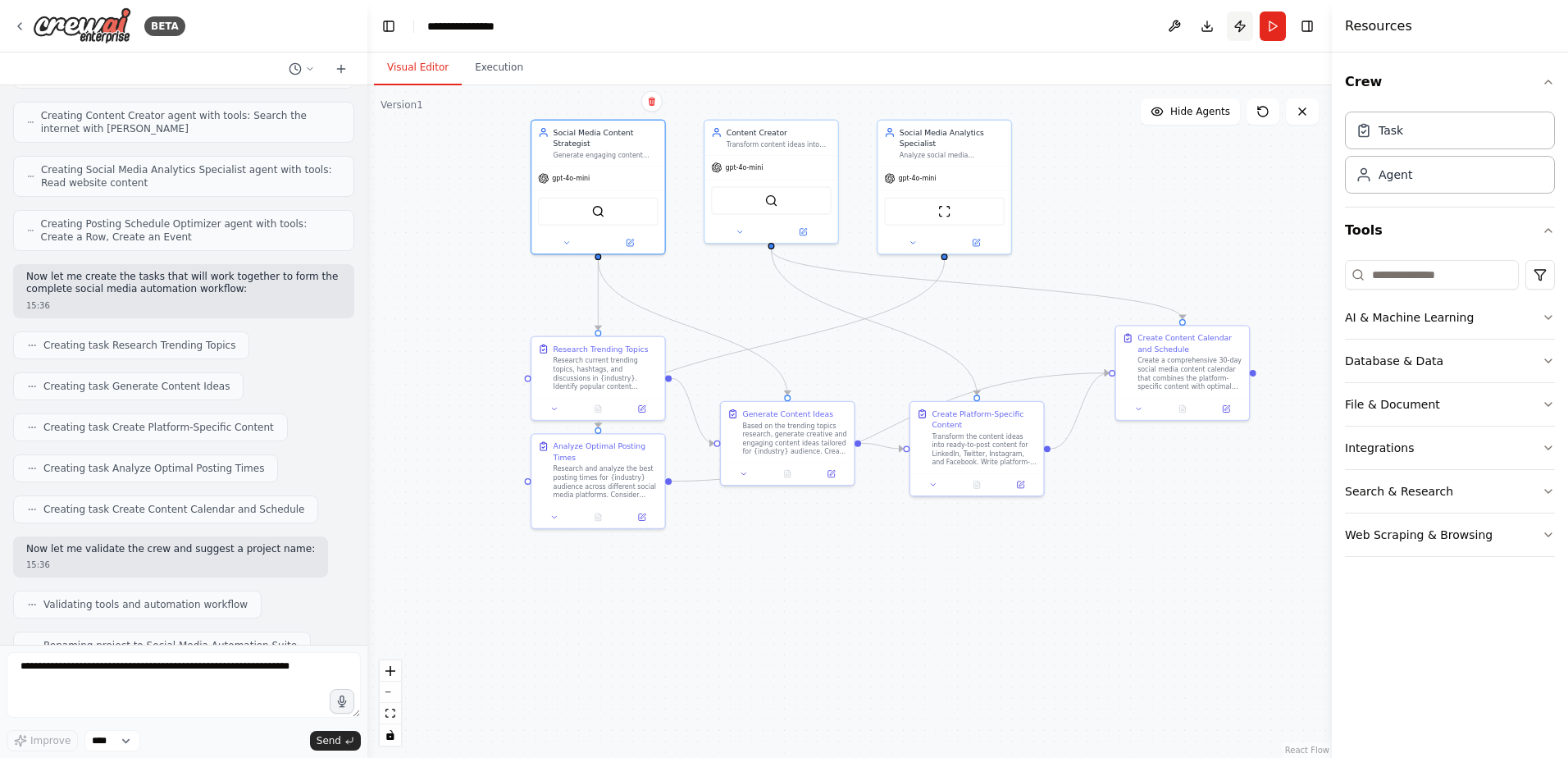
click at [1246, 24] on button "Publish" at bounding box center [1240, 26] width 26 height 29
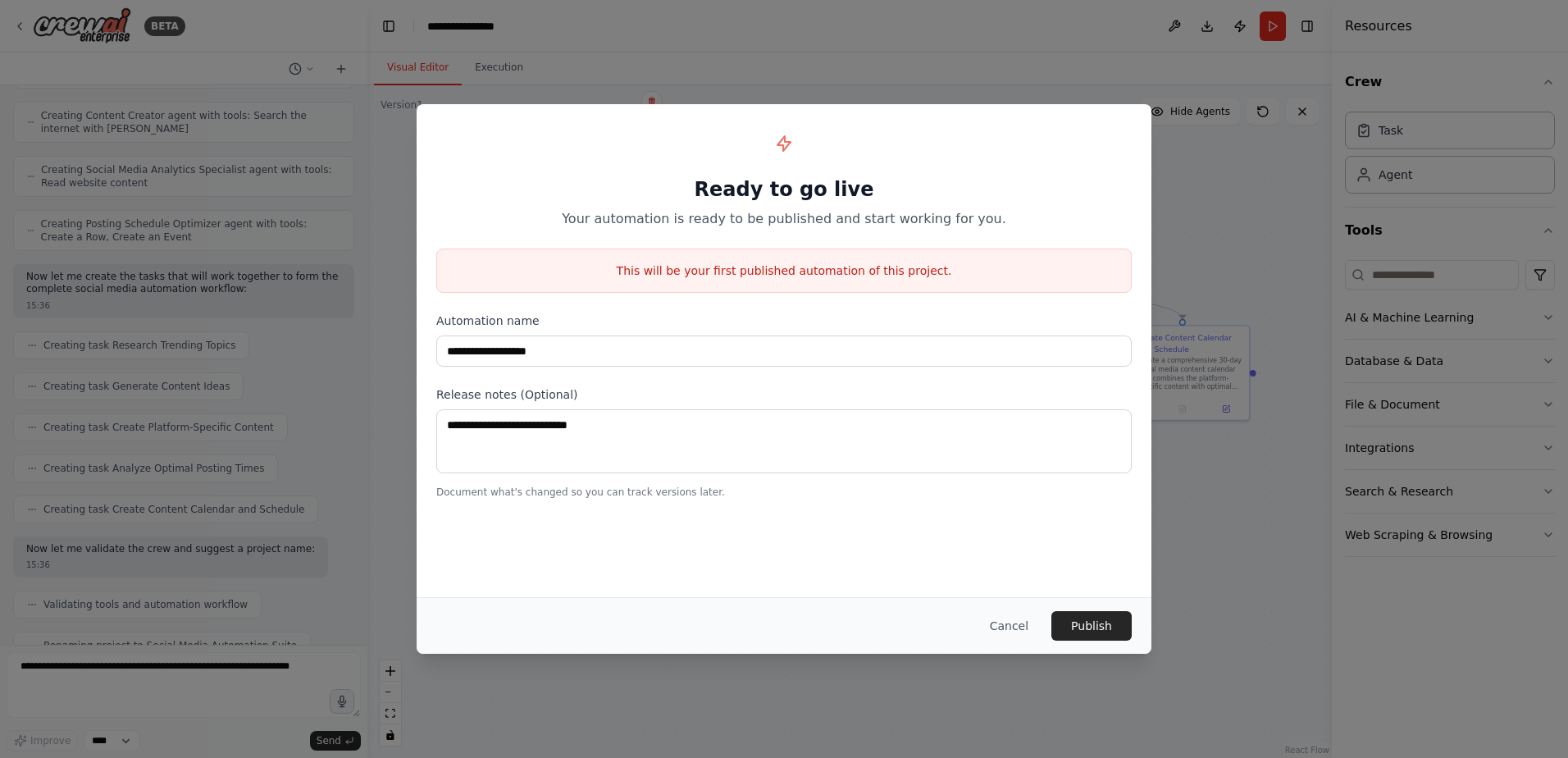
click at [1228, 208] on div "**********" at bounding box center [784, 379] width 1568 height 758
click at [1020, 623] on button "Cancel" at bounding box center [1009, 625] width 65 height 29
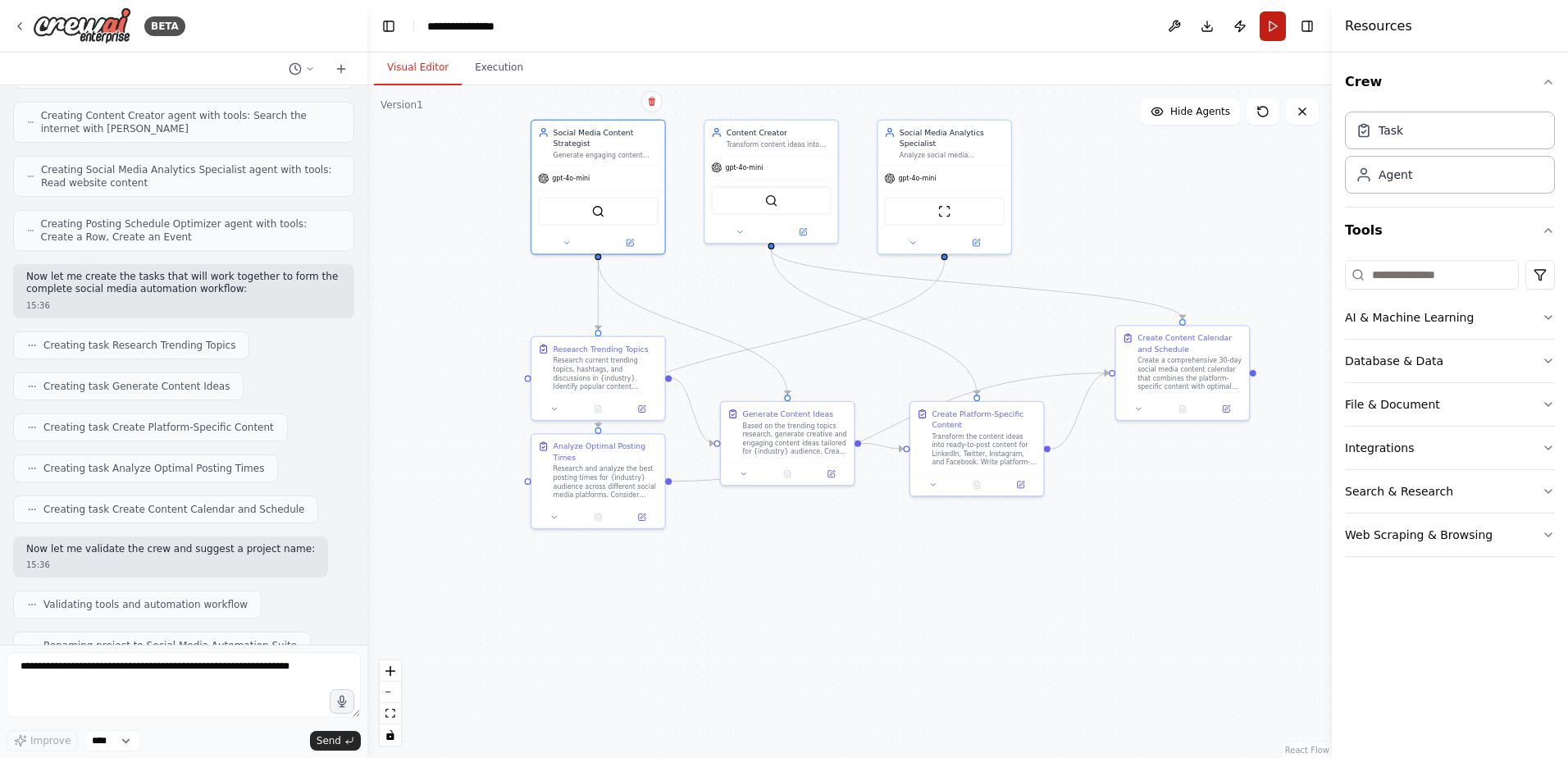
click at [1278, 29] on button "Run" at bounding box center [1272, 26] width 26 height 29
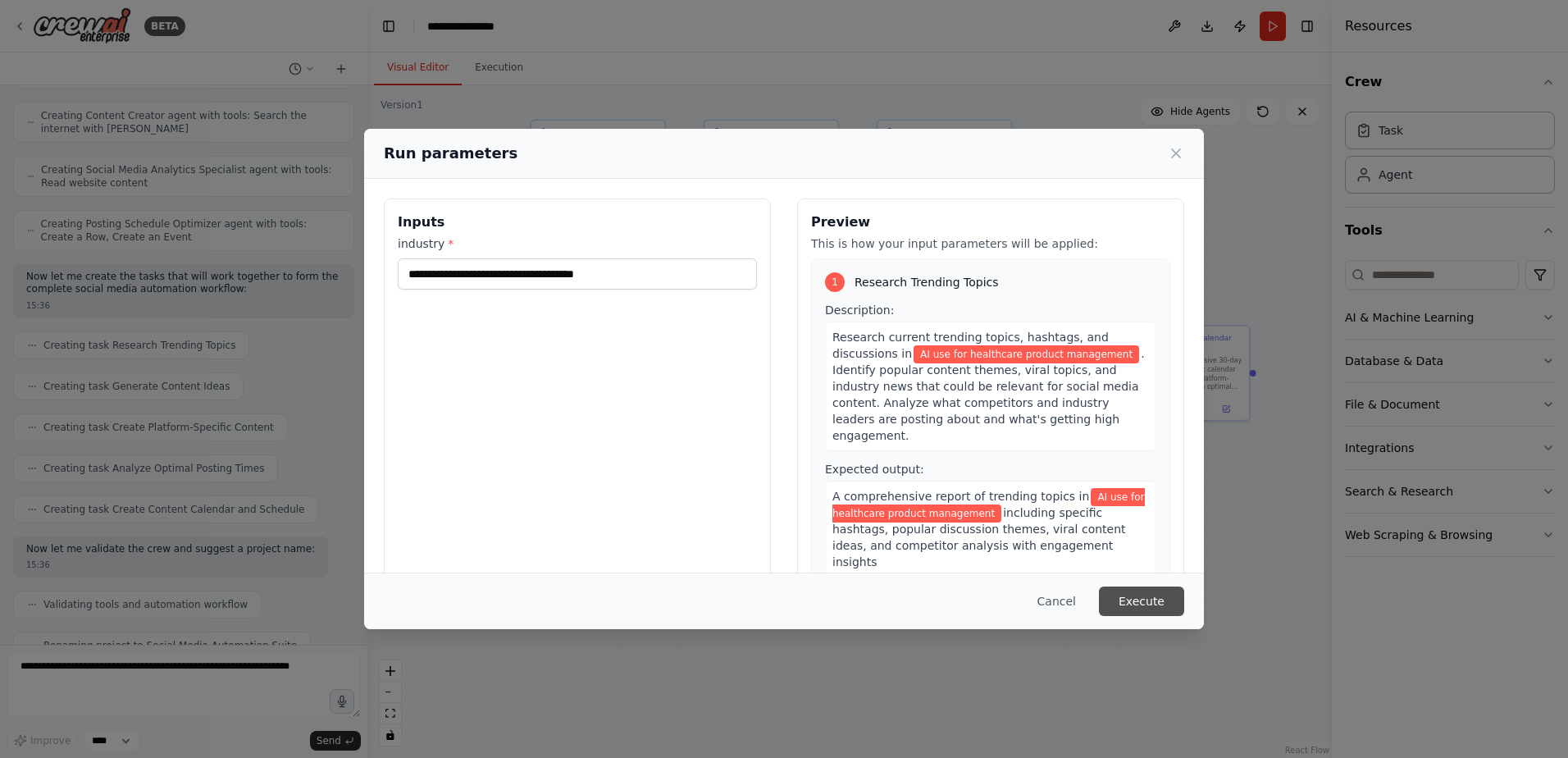
click at [1164, 609] on button "Execute" at bounding box center [1141, 600] width 85 height 29
